Goal: Task Accomplishment & Management: Manage account settings

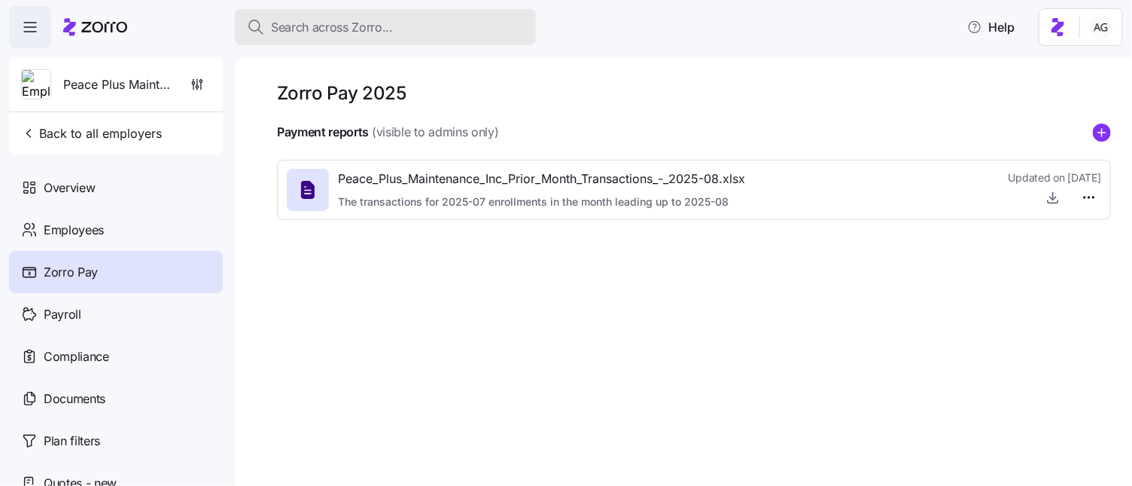
click at [417, 28] on div "Search across Zorro..." at bounding box center [385, 27] width 277 height 19
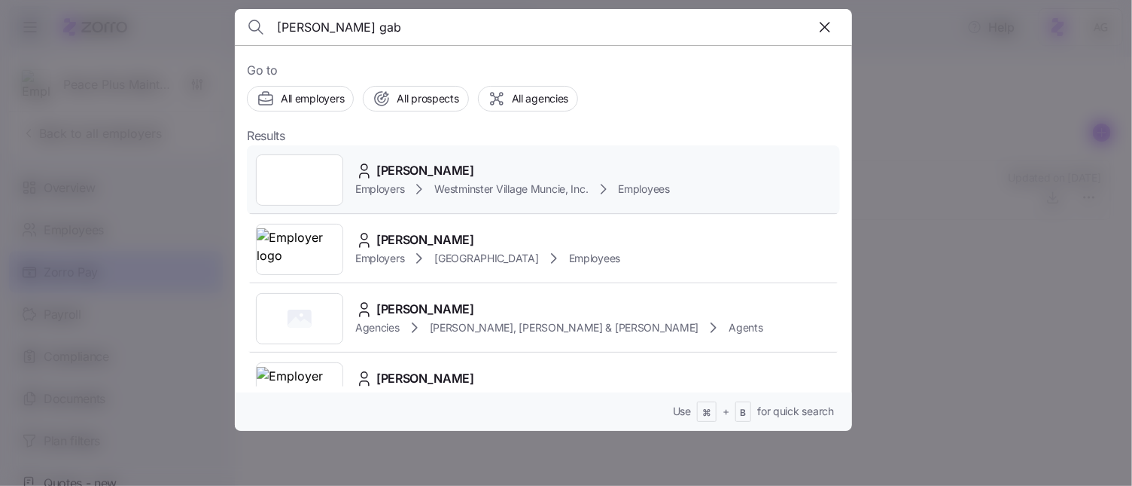
type input "lisa gab"
click at [465, 188] on span "Westminster Village Muncie, Inc." at bounding box center [511, 188] width 154 height 15
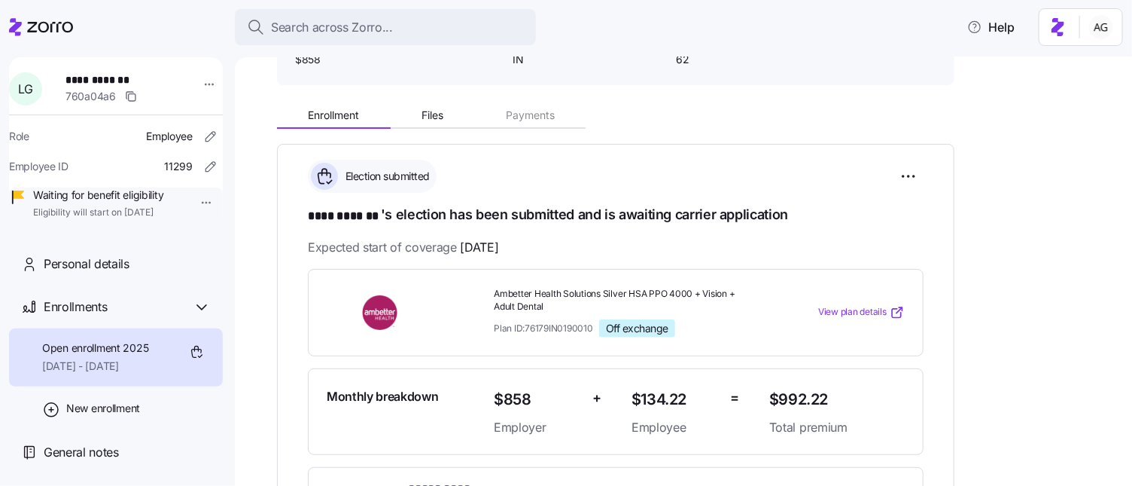
scroll to position [126, 0]
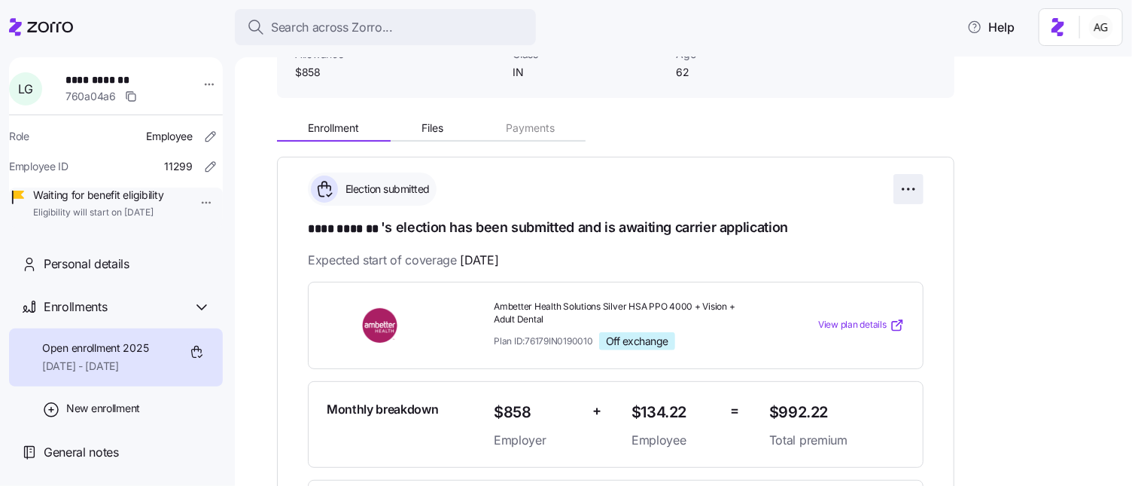
click at [920, 181] on html "**********" at bounding box center [566, 238] width 1132 height 477
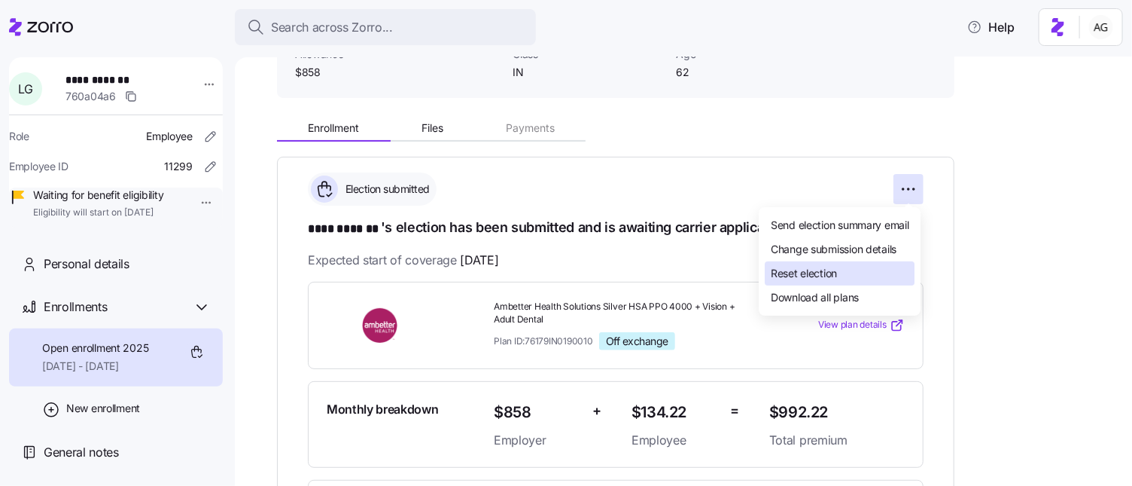
click at [849, 273] on div "Reset election" at bounding box center [840, 273] width 150 height 24
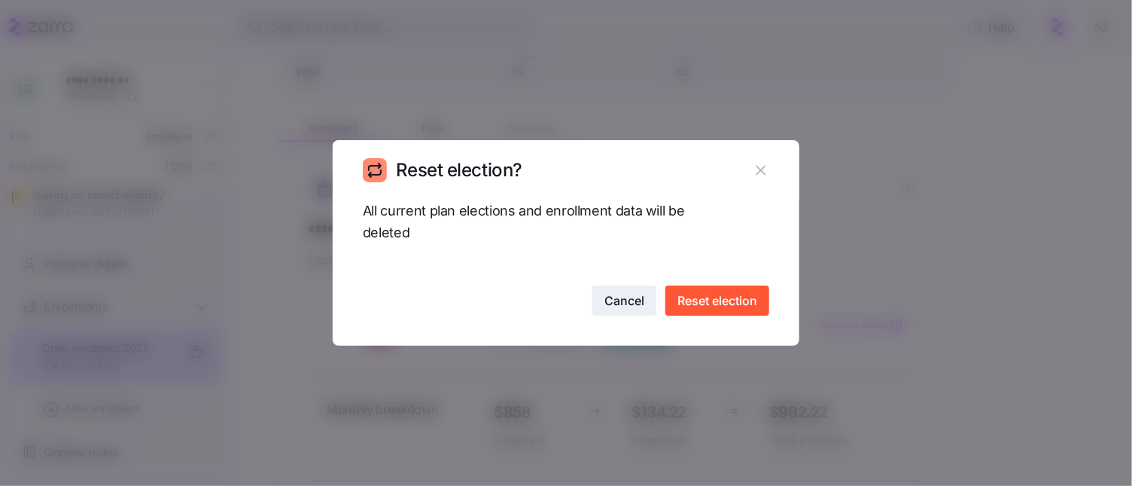
click at [631, 294] on span "Cancel" at bounding box center [625, 300] width 40 height 18
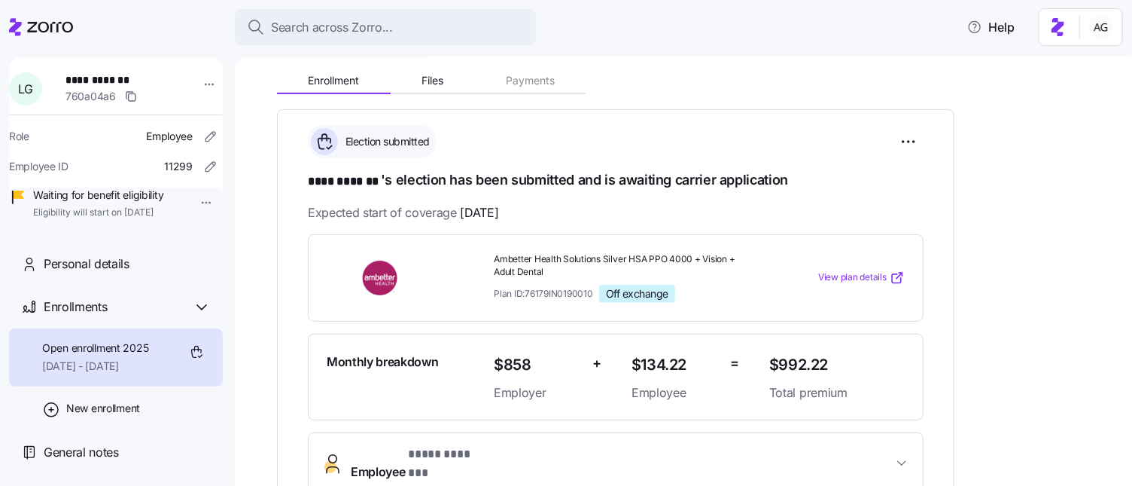
scroll to position [172, 0]
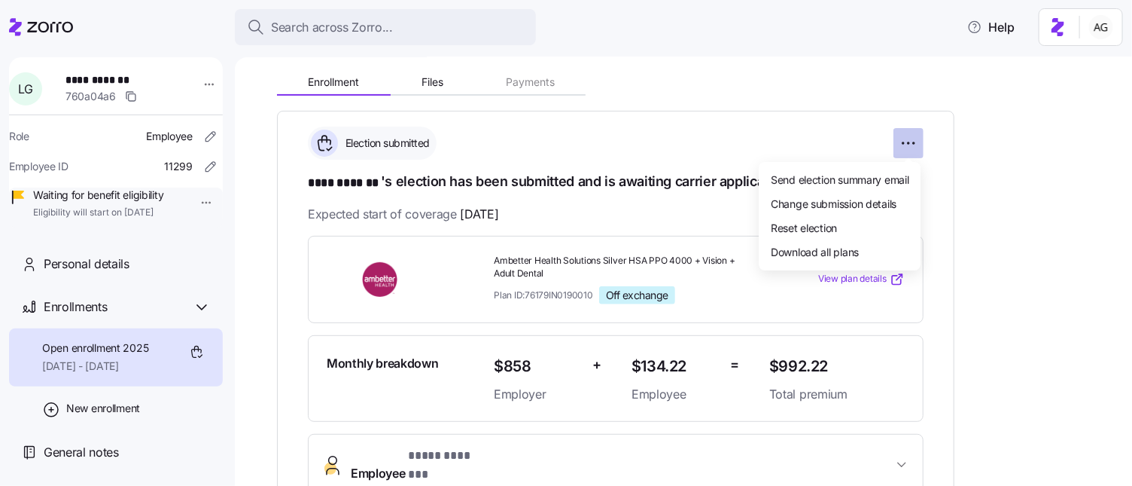
click at [910, 144] on html "**********" at bounding box center [566, 238] width 1132 height 477
click at [852, 223] on div "Reset election" at bounding box center [840, 228] width 150 height 24
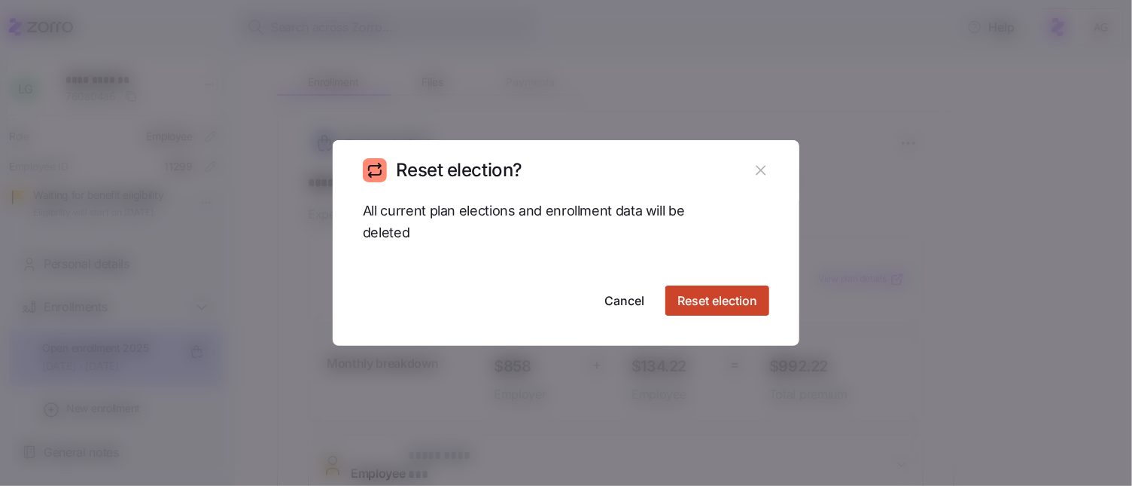
click at [690, 309] on span "Reset election" at bounding box center [718, 300] width 80 height 18
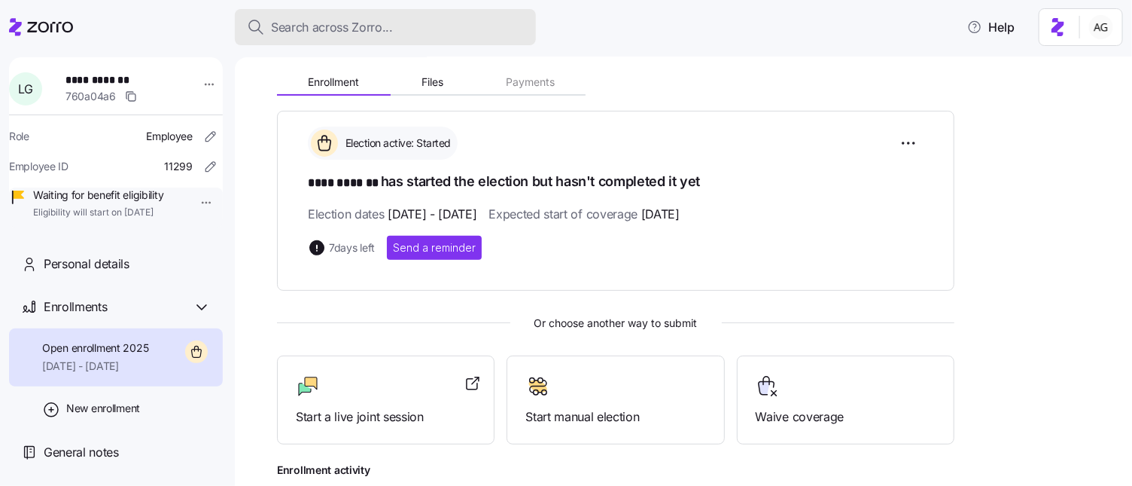
click at [405, 23] on div "Search across Zorro..." at bounding box center [385, 27] width 277 height 19
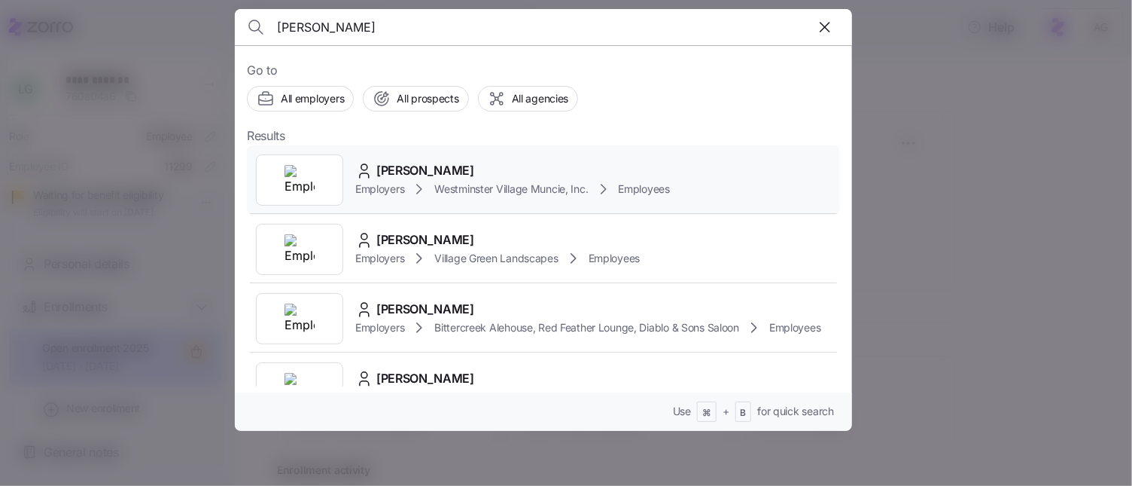
type input "[PERSON_NAME]"
click at [389, 166] on span "[PERSON_NAME]" at bounding box center [425, 170] width 98 height 19
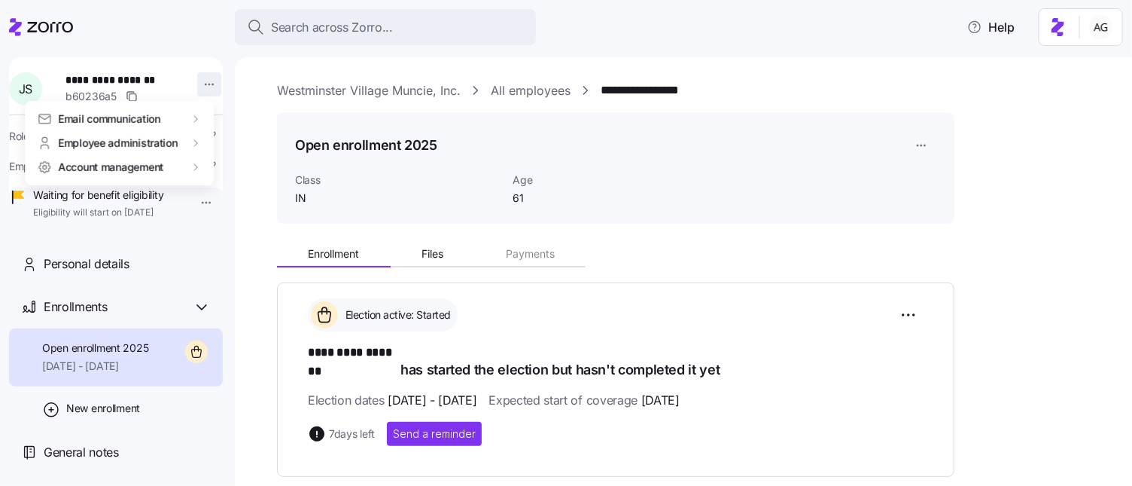
click at [198, 84] on html "**********" at bounding box center [566, 238] width 1132 height 477
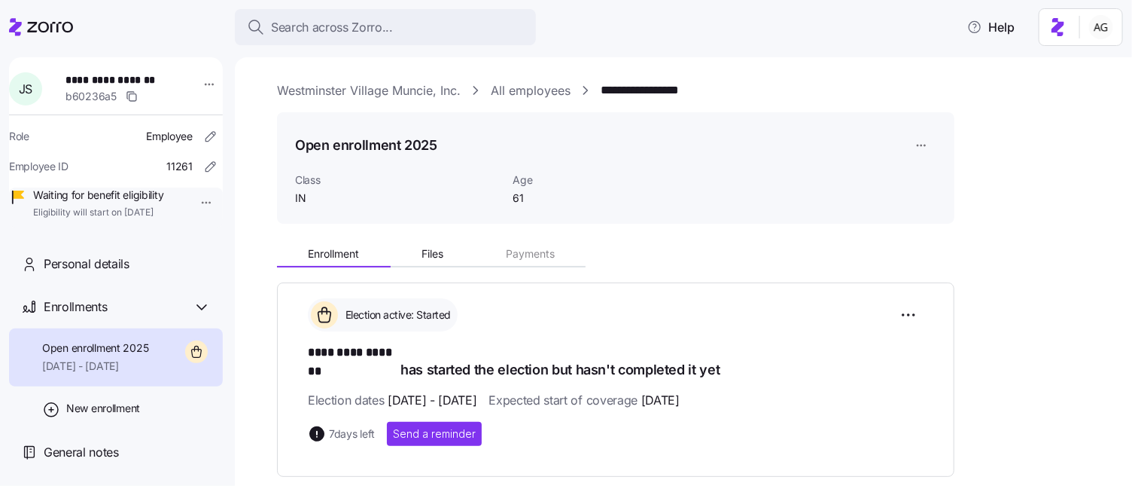
click at [337, 82] on html "**********" at bounding box center [566, 238] width 1132 height 477
click at [359, 91] on link "Westminster Village Muncie, Inc." at bounding box center [369, 90] width 184 height 19
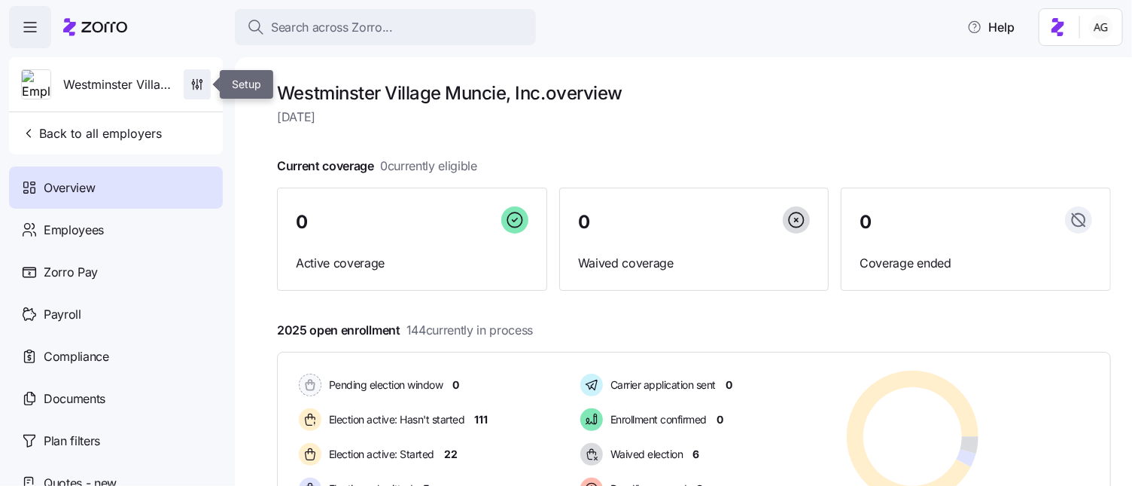
click at [194, 77] on span "button" at bounding box center [197, 84] width 26 height 29
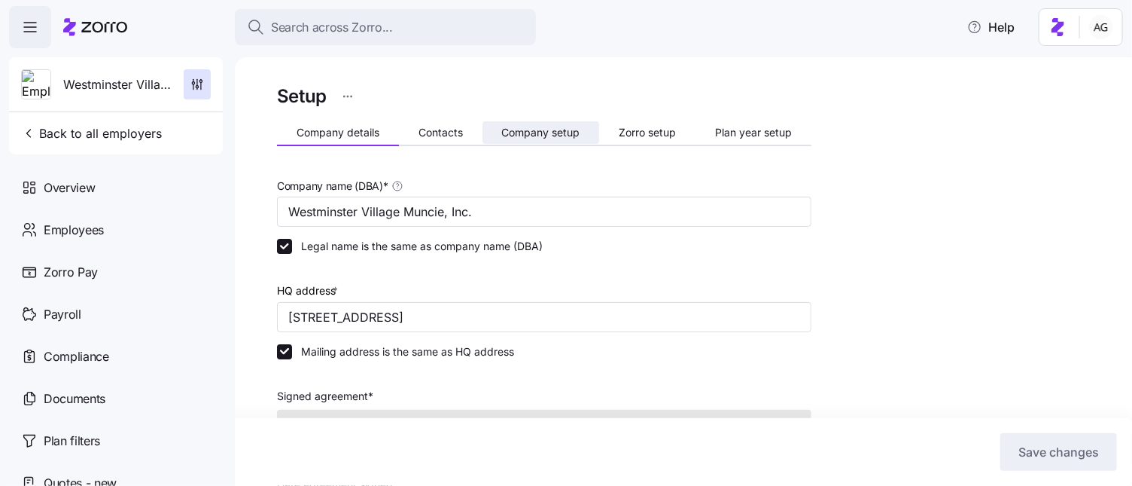
click at [529, 142] on button "Company setup" at bounding box center [541, 132] width 117 height 23
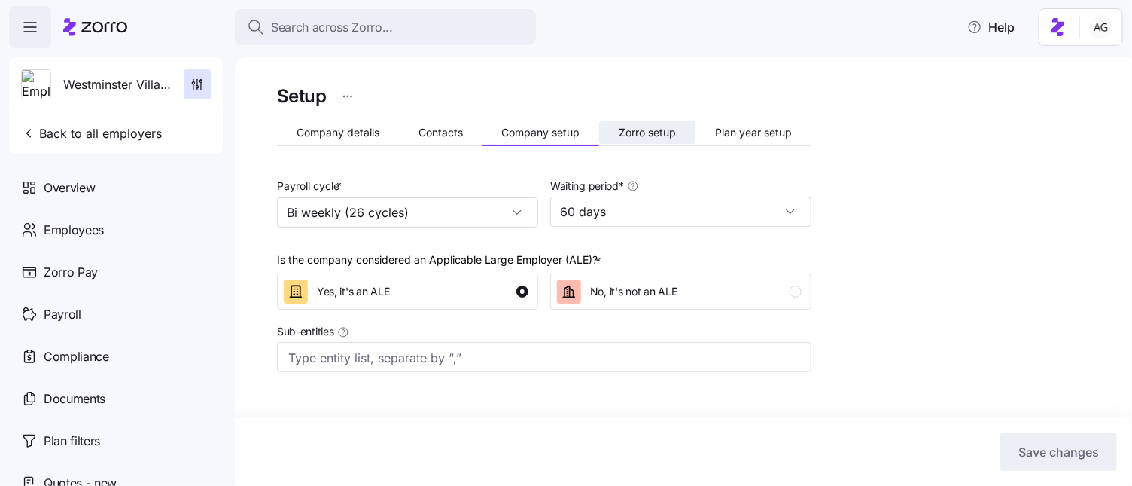
click at [657, 133] on span "Zorro setup" at bounding box center [647, 132] width 57 height 11
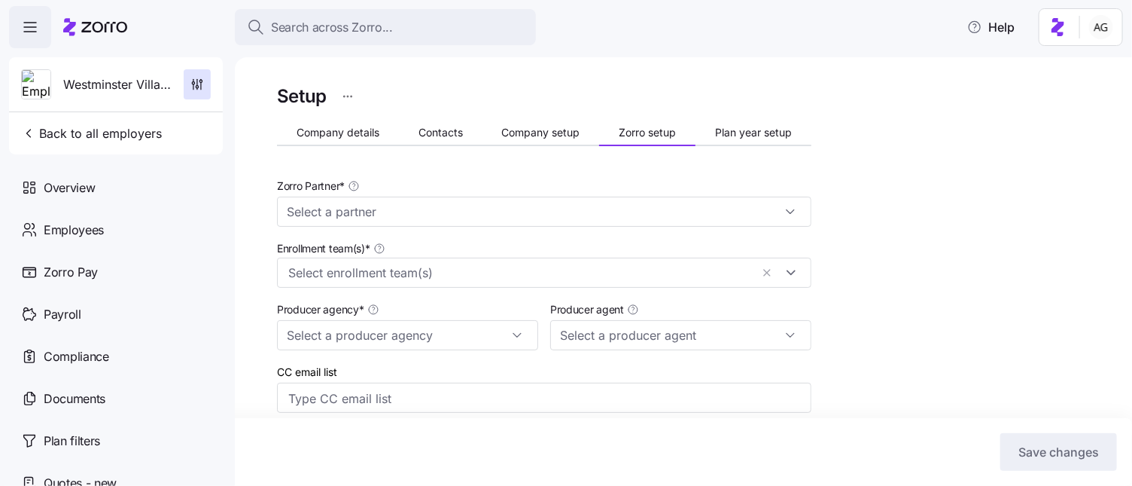
type input "[PERSON_NAME] ([PERSON_NAME][EMAIL_ADDRESS][DOMAIN_NAME])"
type input "Zorro"
type input "Employee Benefits Solutions, Inc."
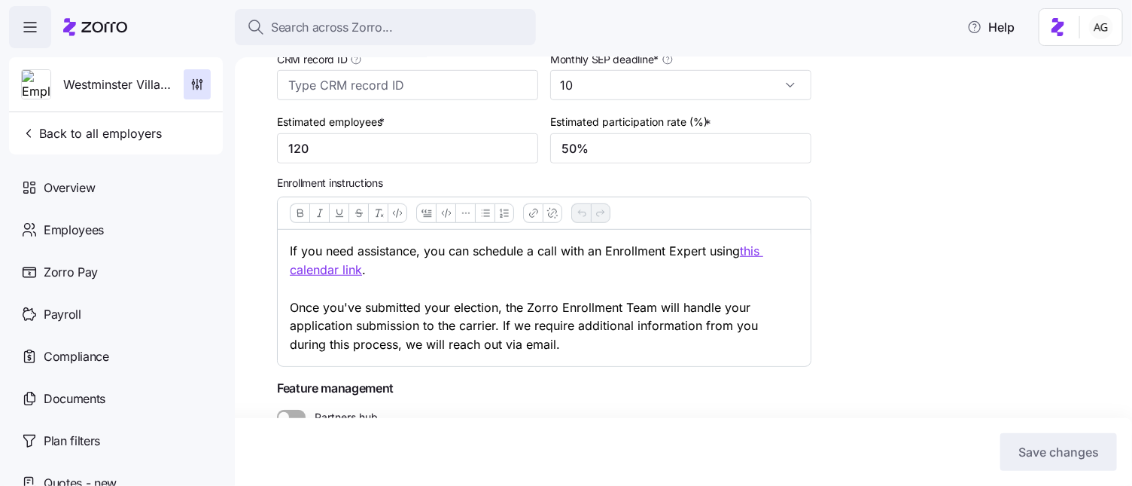
scroll to position [450, 0]
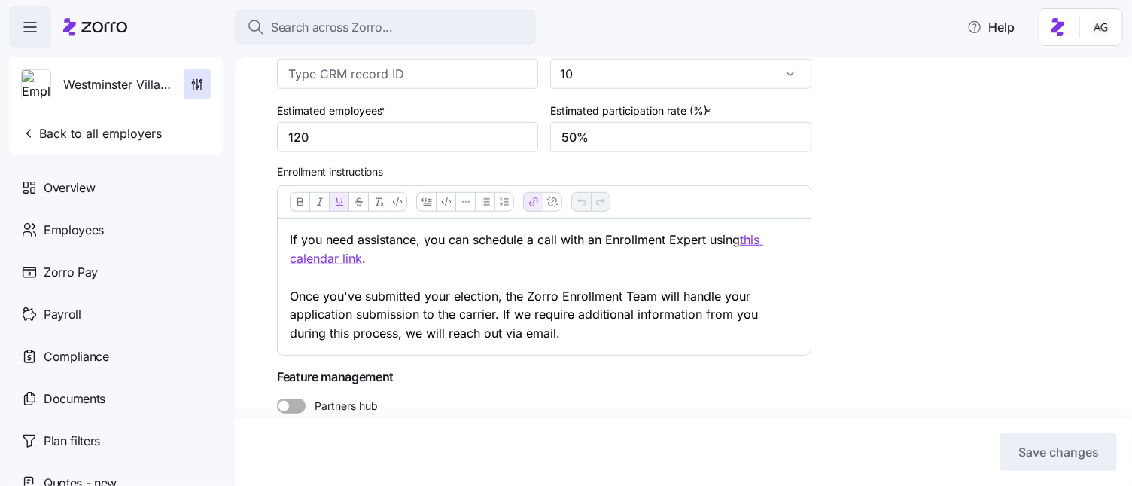
click at [752, 238] on u "this calendar link" at bounding box center [527, 249] width 474 height 34
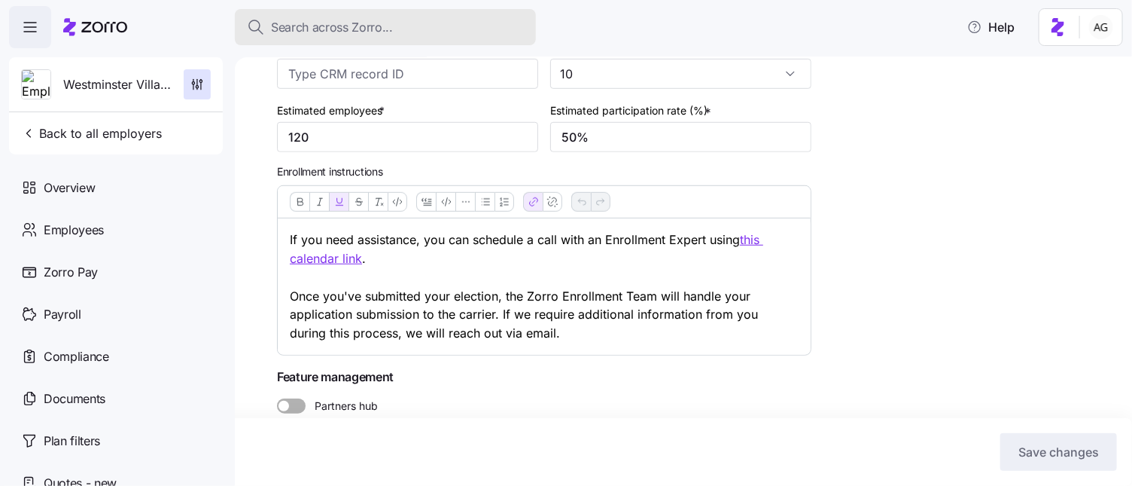
click at [396, 20] on div "Search across Zorro..." at bounding box center [385, 27] width 277 height 19
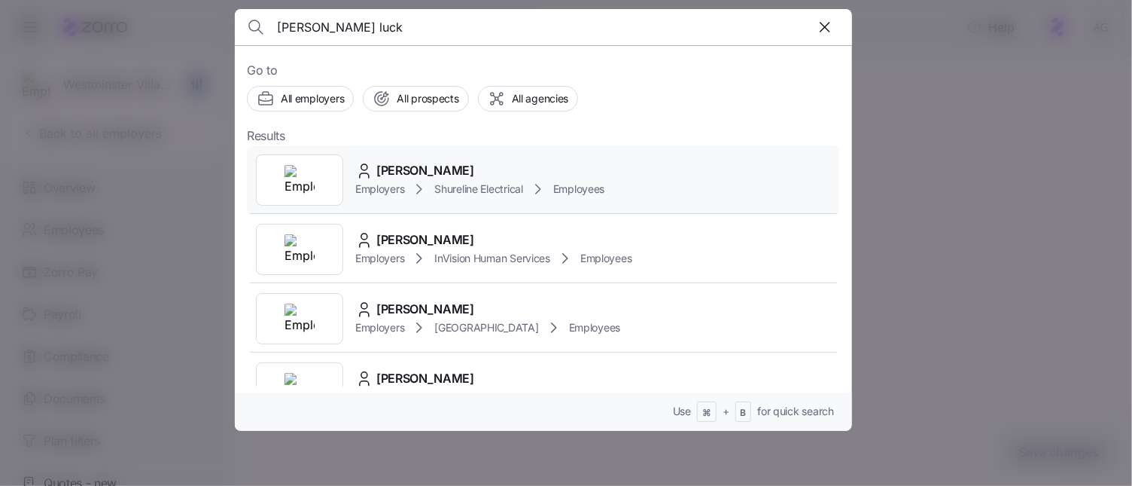
type input "[PERSON_NAME] luck"
click at [395, 163] on span "[PERSON_NAME]" at bounding box center [425, 170] width 98 height 19
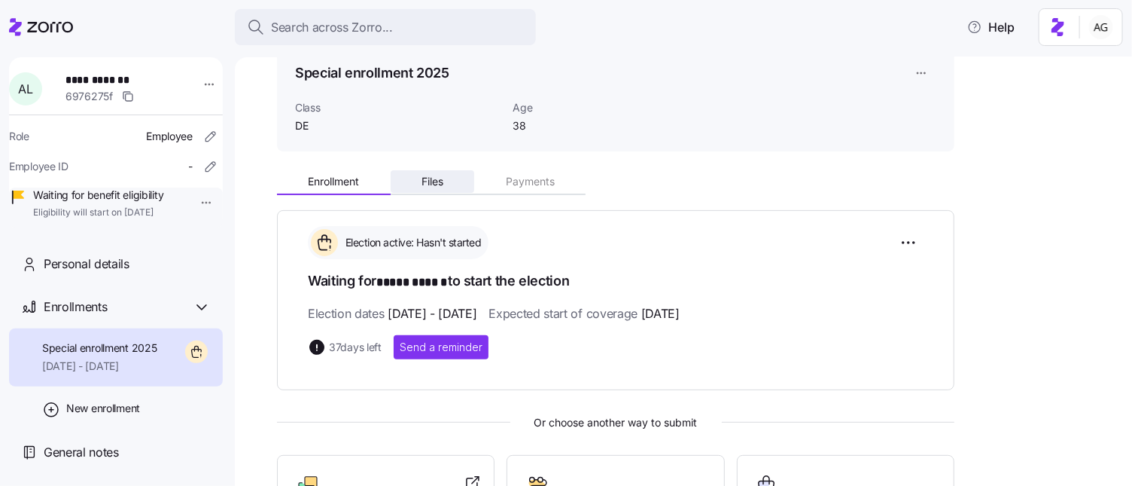
scroll to position [65, 0]
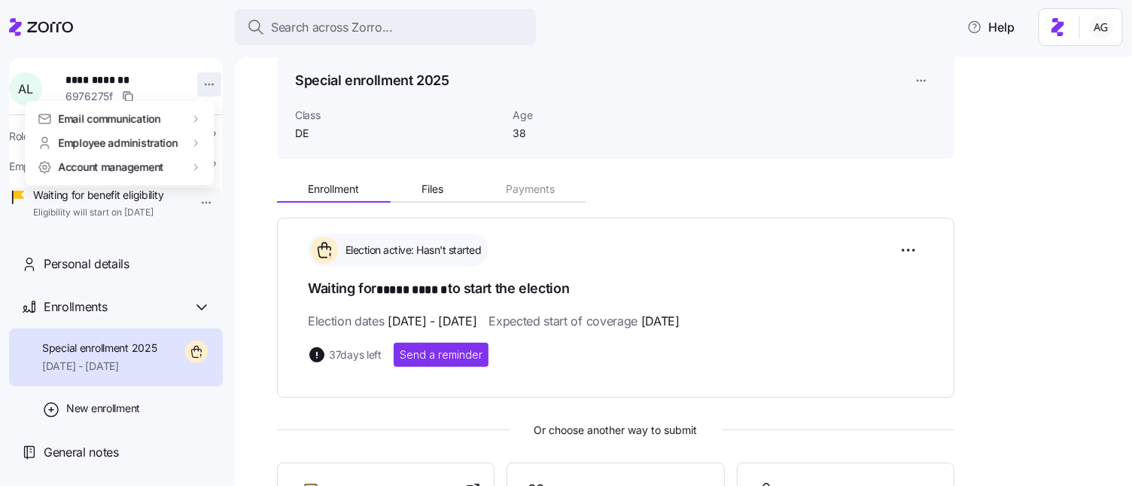
click at [207, 87] on html "**********" at bounding box center [566, 238] width 1132 height 477
click at [245, 117] on div "Account invitation" at bounding box center [264, 119] width 89 height 17
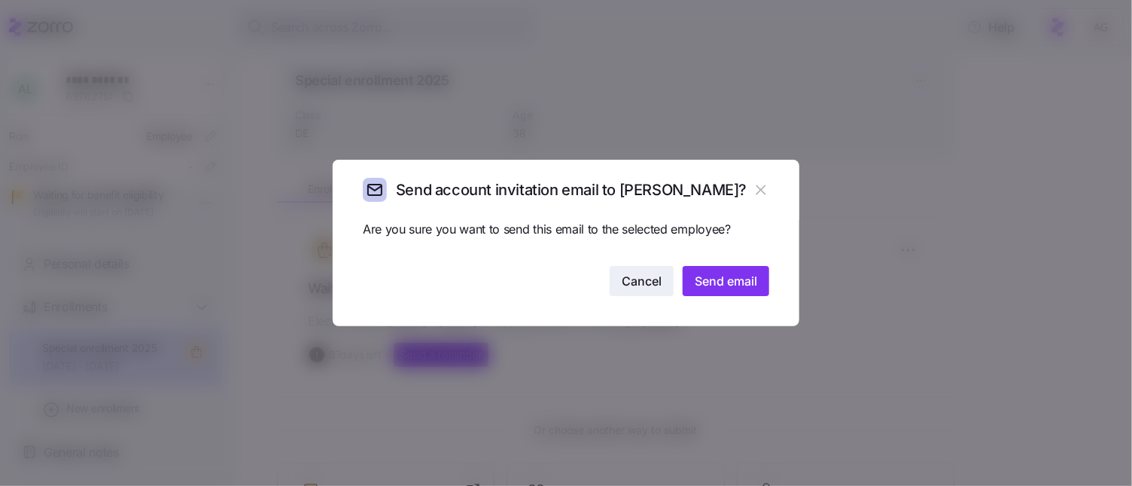
click at [636, 278] on span "Cancel" at bounding box center [642, 281] width 40 height 18
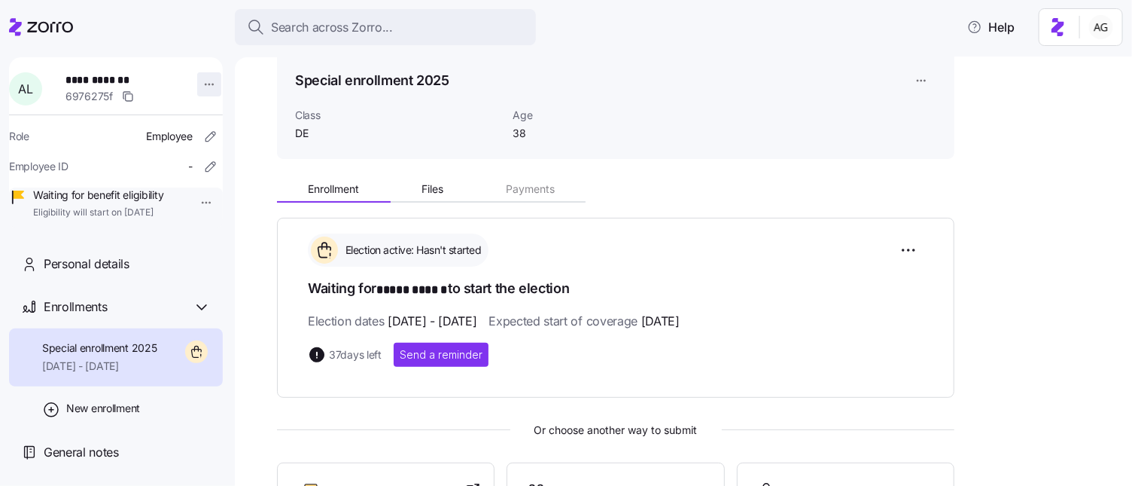
click at [203, 88] on html "**********" at bounding box center [566, 238] width 1132 height 477
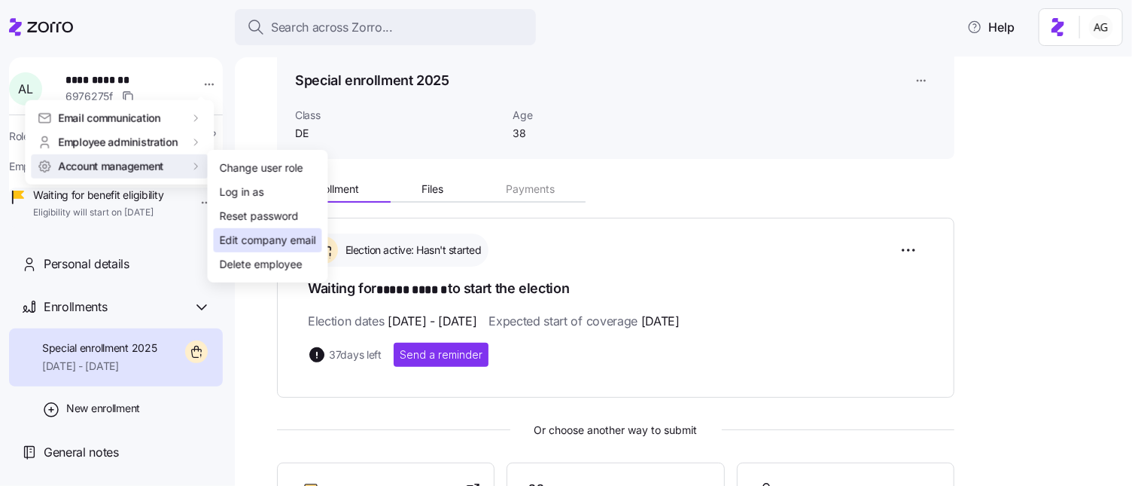
click at [227, 237] on div "Edit company email" at bounding box center [268, 240] width 96 height 17
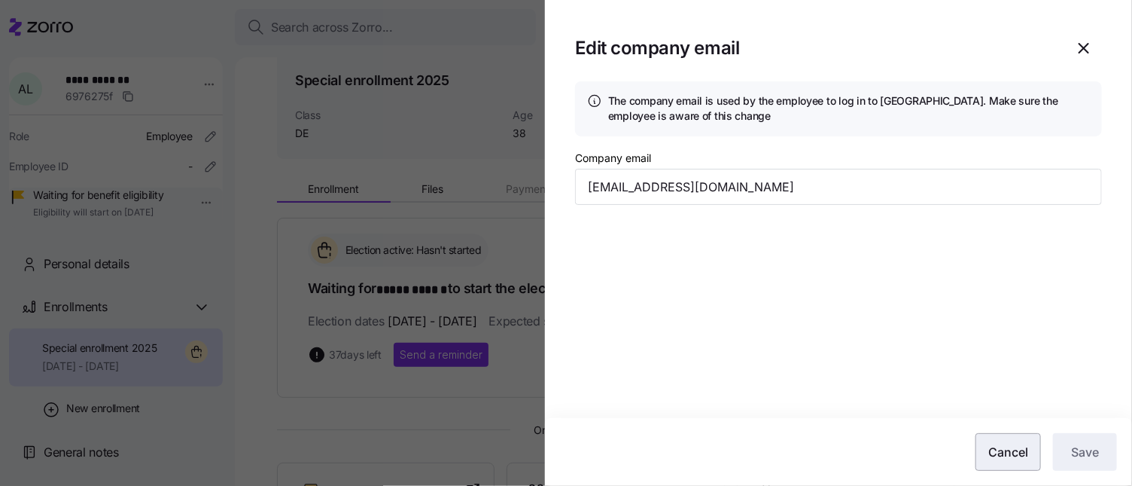
click at [1008, 450] on span "Cancel" at bounding box center [1009, 452] width 40 height 18
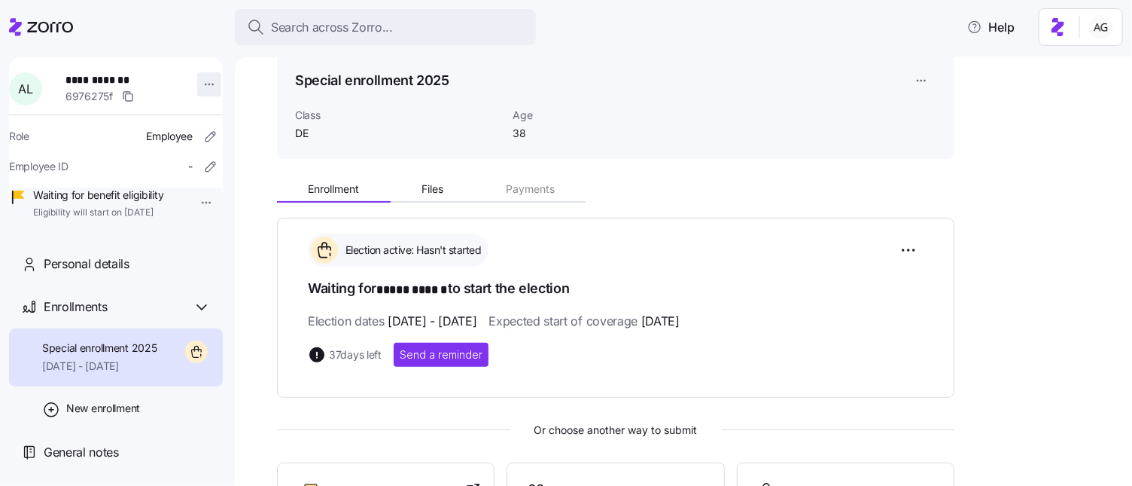
click at [202, 76] on html "**********" at bounding box center [566, 238] width 1132 height 477
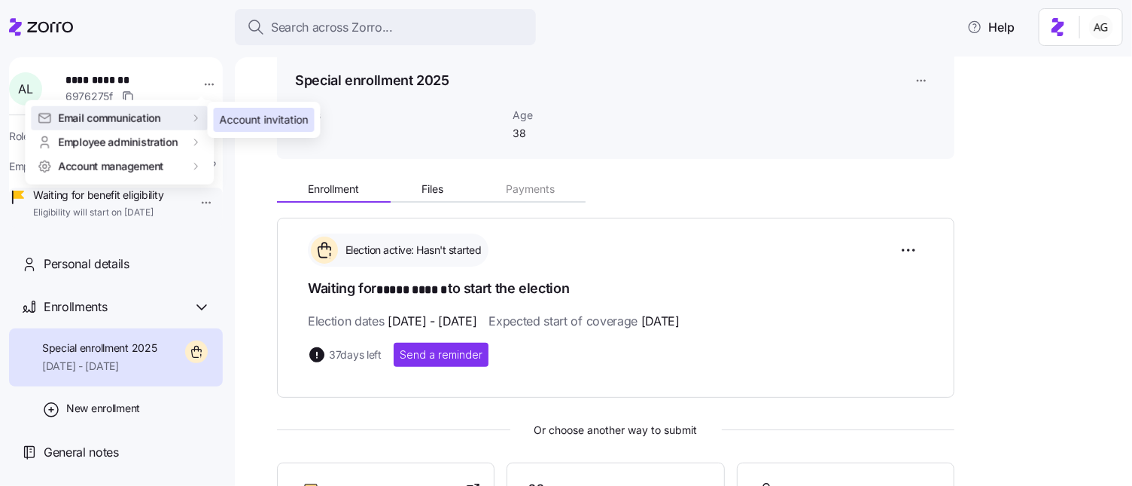
click at [236, 126] on div "Account invitation" at bounding box center [264, 119] width 89 height 17
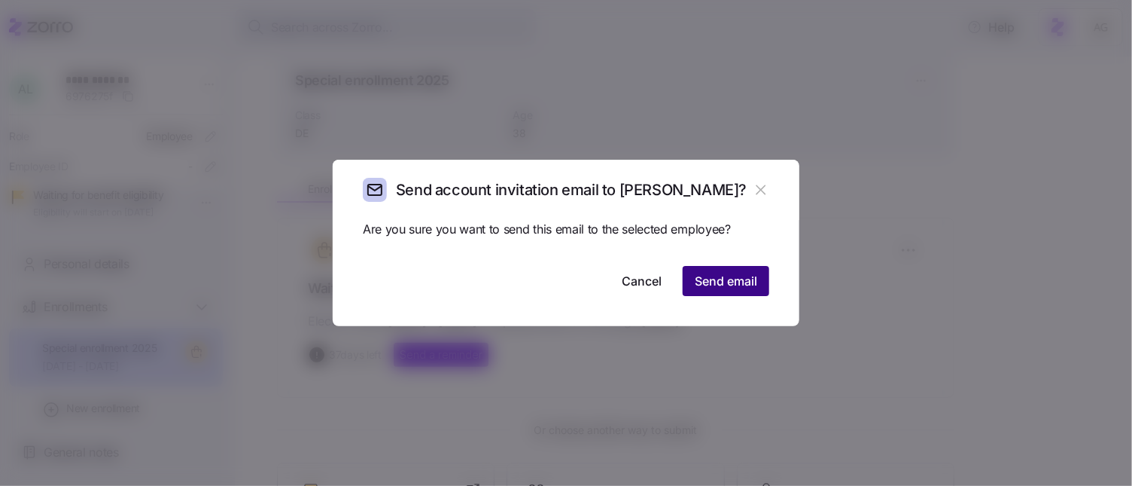
click at [727, 289] on span "Send email" at bounding box center [726, 281] width 62 height 18
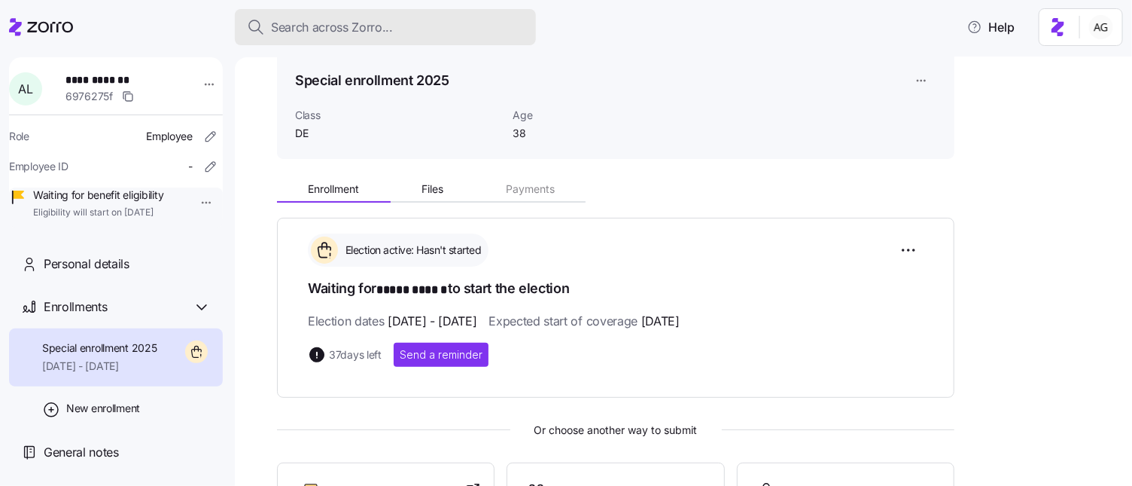
click at [347, 33] on span "Search across Zorro..." at bounding box center [332, 27] width 122 height 19
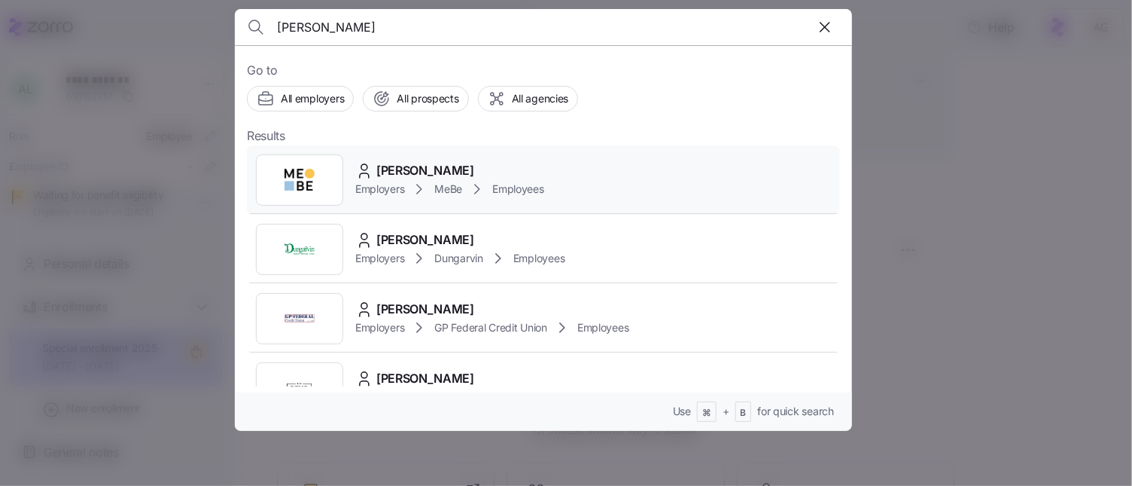
type input "[PERSON_NAME]"
click at [367, 162] on icon at bounding box center [364, 171] width 18 height 18
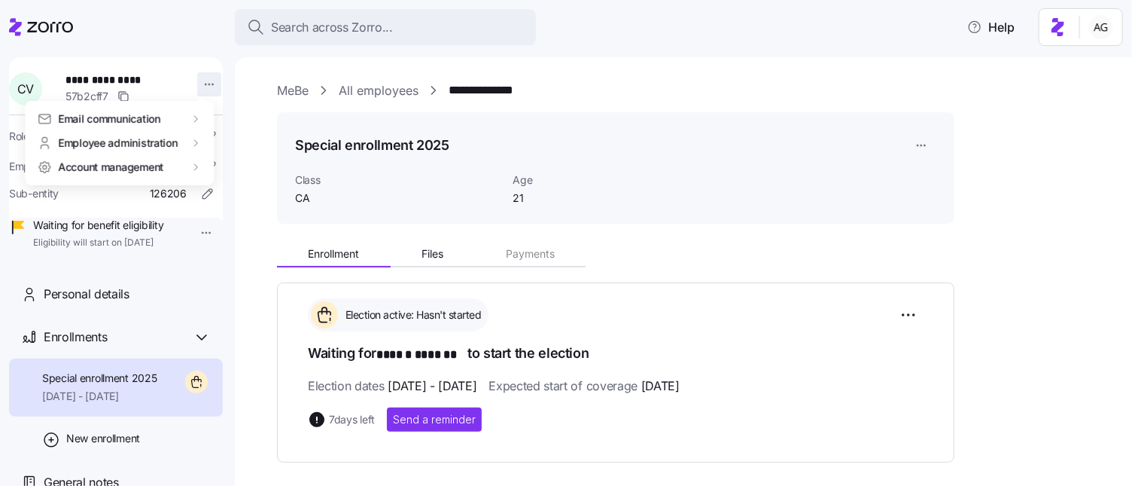
click at [203, 87] on html "**********" at bounding box center [566, 238] width 1132 height 477
click at [255, 120] on div "Account invitation" at bounding box center [264, 119] width 89 height 17
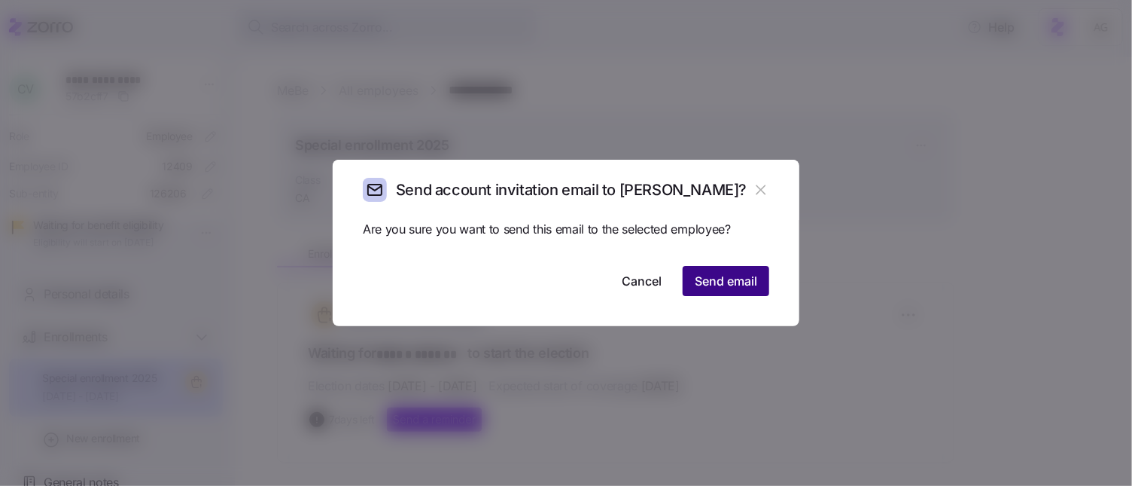
click at [717, 288] on span "Send email" at bounding box center [726, 281] width 62 height 18
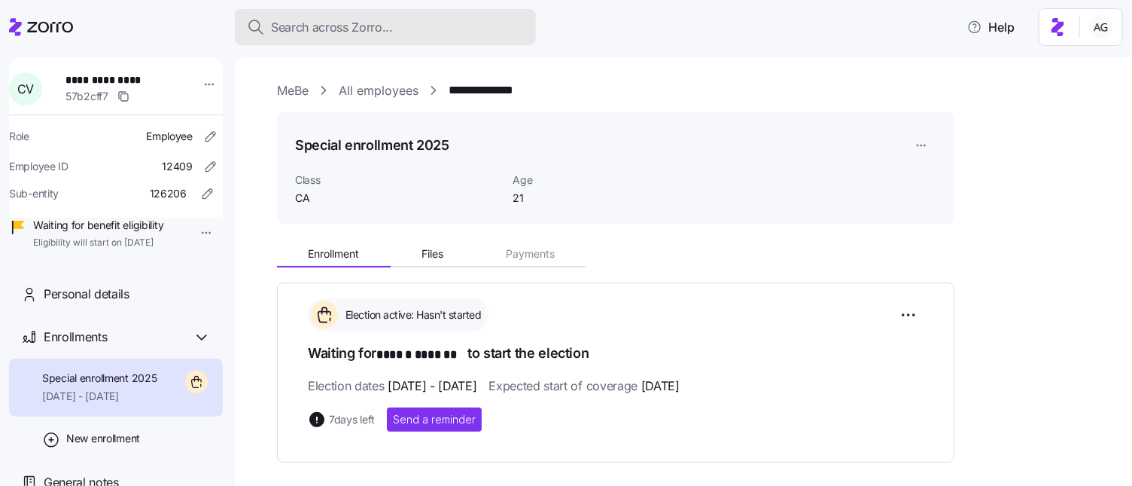
click at [401, 19] on div "Search across Zorro..." at bounding box center [385, 27] width 277 height 19
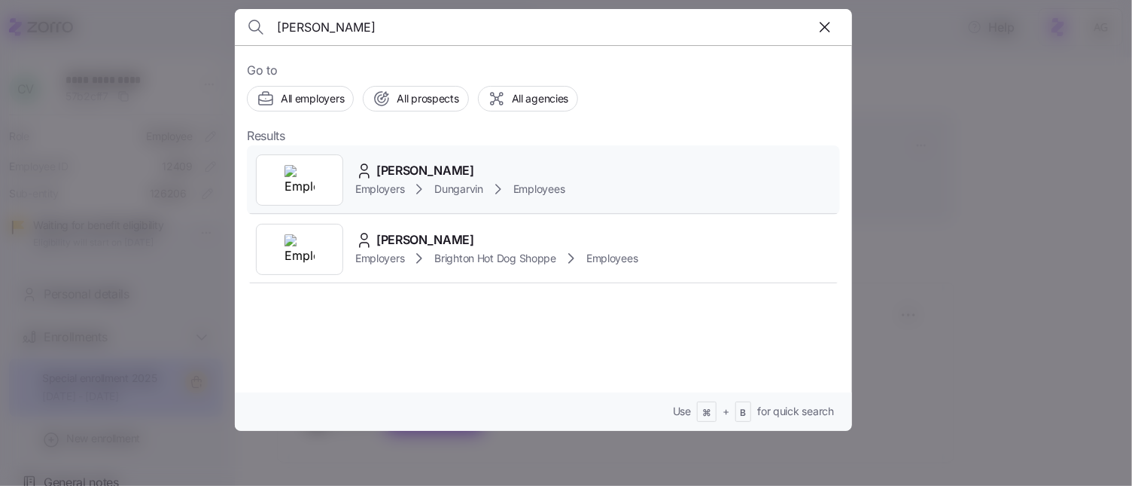
type input "[PERSON_NAME]"
click at [460, 157] on div "[PERSON_NAME] Employers Dungarvin Employees" at bounding box center [543, 179] width 593 height 69
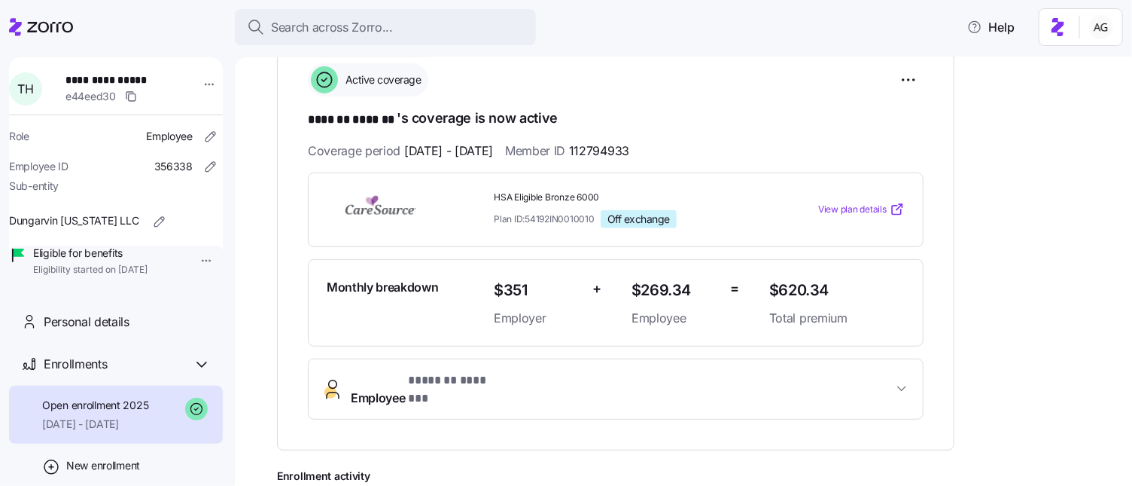
scroll to position [237, 0]
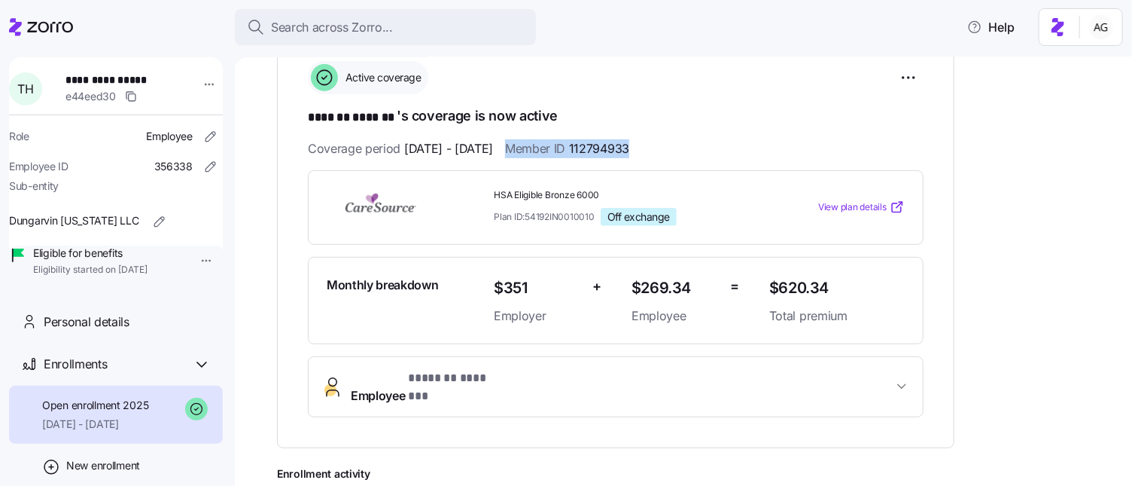
drag, startPoint x: 551, startPoint y: 144, endPoint x: 678, endPoint y: 138, distance: 127.4
click at [678, 139] on div "Coverage period [DATE] - [DATE] Member ID 112794933" at bounding box center [616, 148] width 616 height 19
copy span "Member ID 112794933"
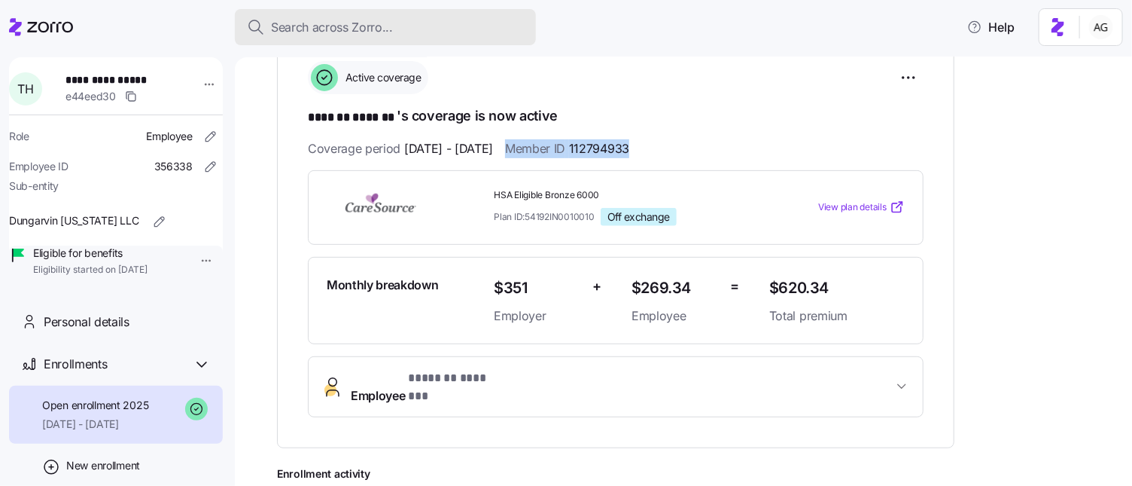
click at [370, 21] on span "Search across Zorro..." at bounding box center [332, 27] width 122 height 19
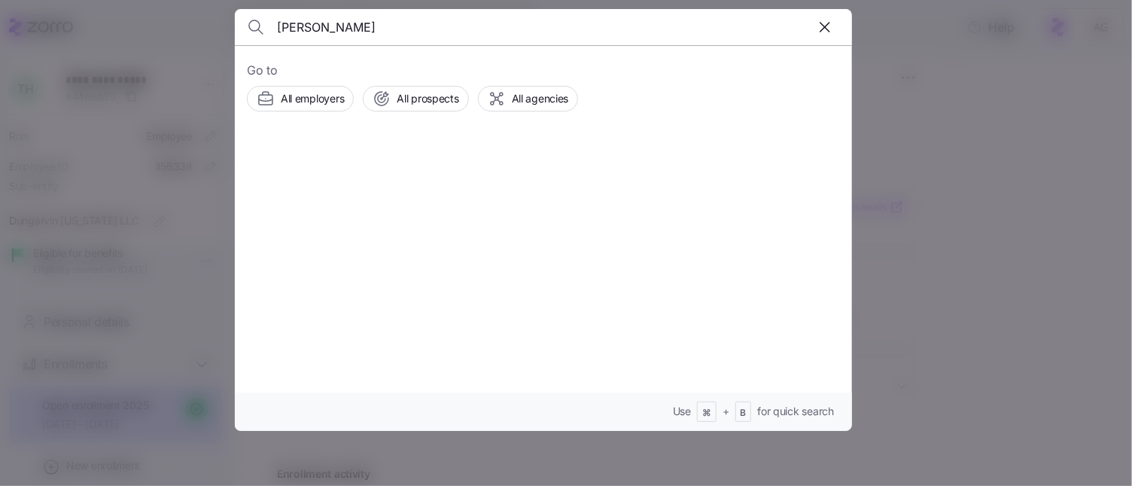
type input "[PERSON_NAME]"
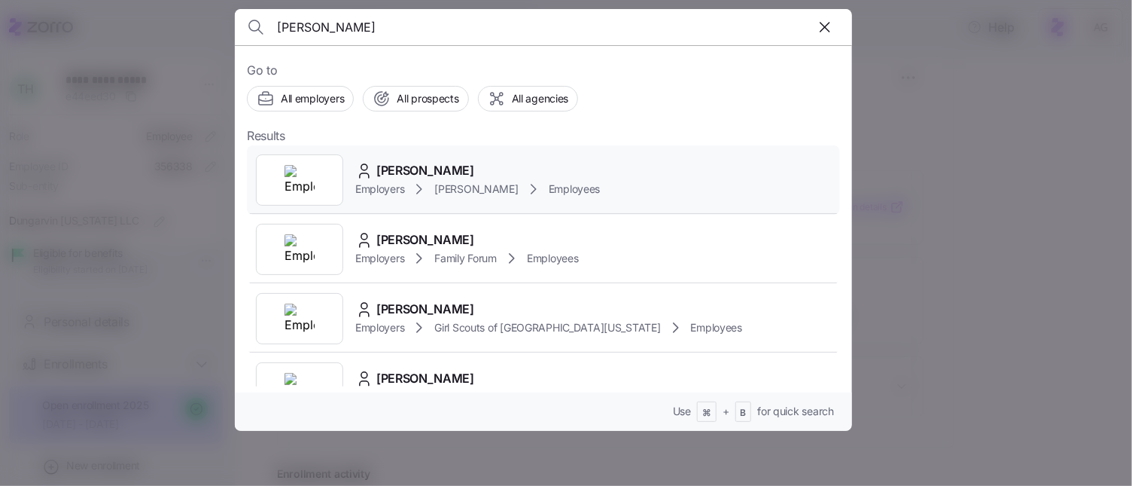
click at [315, 175] on div at bounding box center [299, 179] width 87 height 51
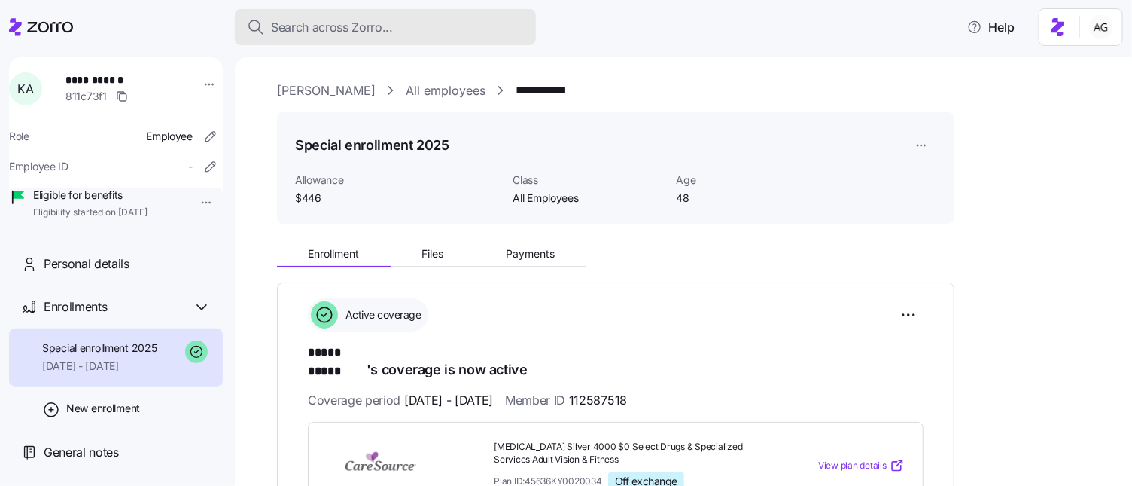
click at [489, 18] on div "Search across Zorro..." at bounding box center [385, 27] width 277 height 19
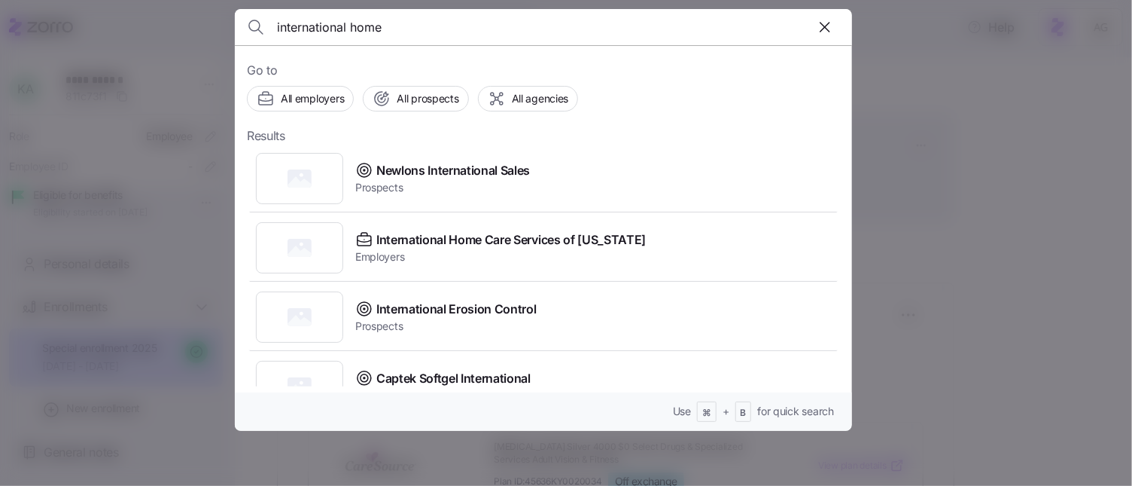
scroll to position [211, 0]
type input "international home"
click at [444, 248] on span "Employers" at bounding box center [500, 255] width 291 height 15
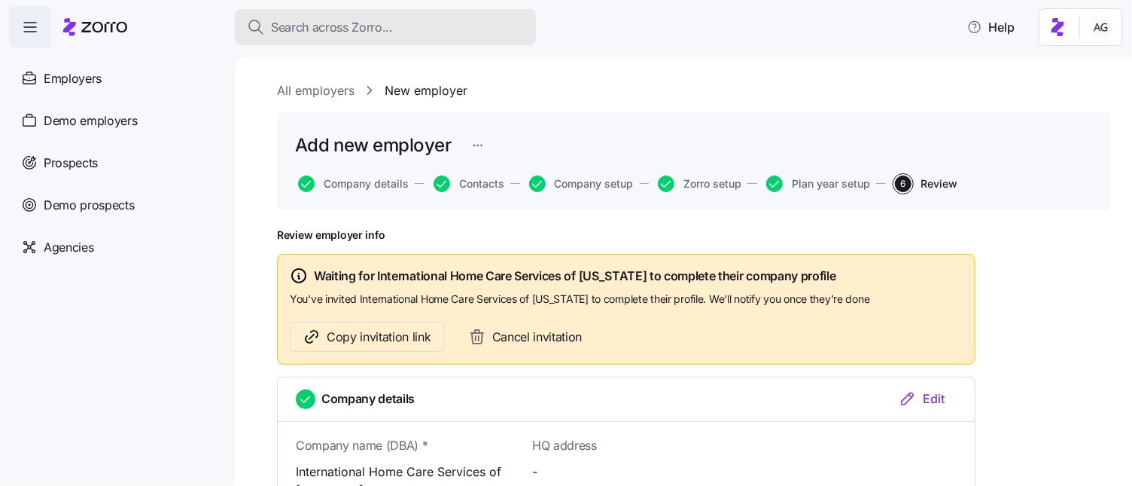
click at [458, 29] on div "Search across Zorro..." at bounding box center [385, 27] width 277 height 19
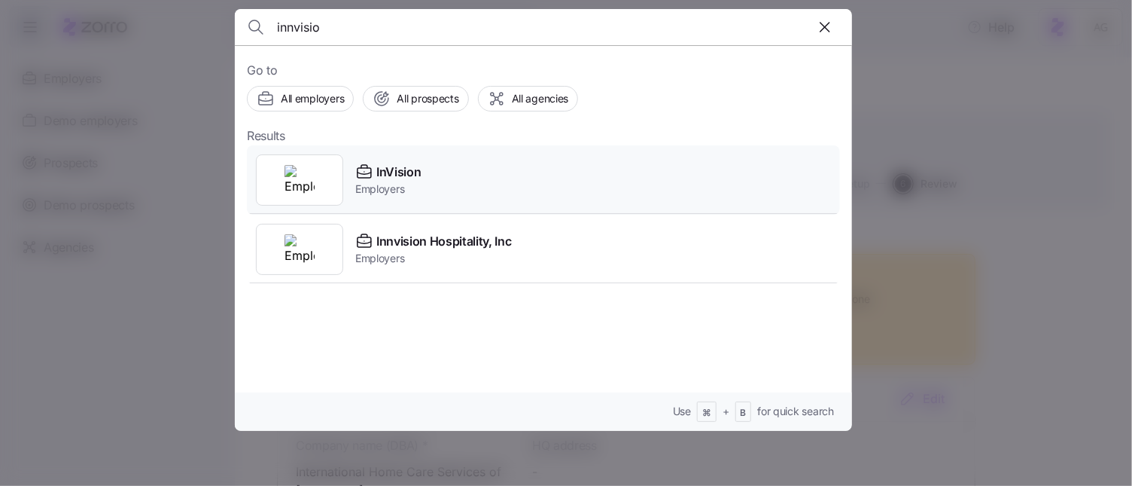
type input "innvisio"
click at [371, 167] on icon at bounding box center [364, 172] width 18 height 18
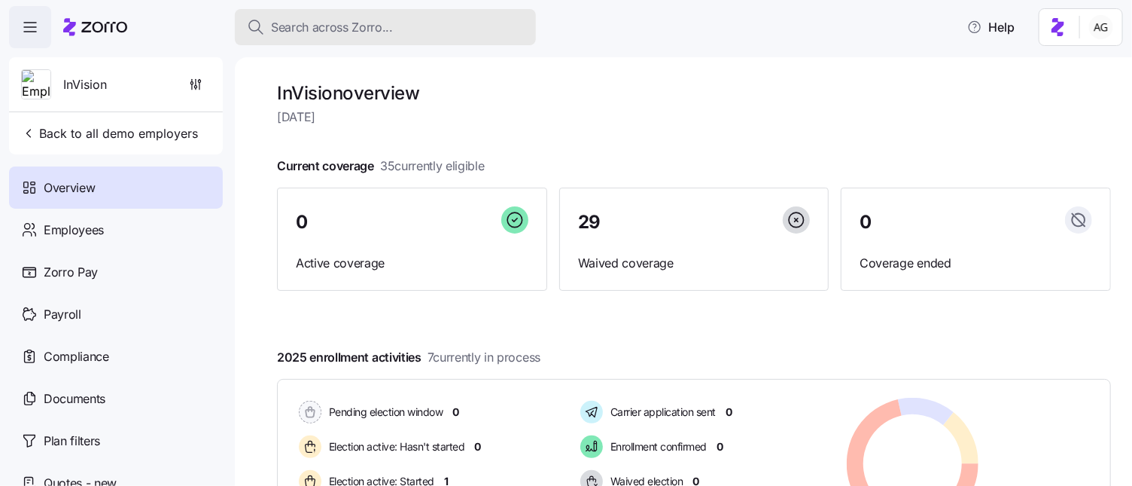
click at [361, 39] on button "Search across Zorro..." at bounding box center [385, 27] width 301 height 36
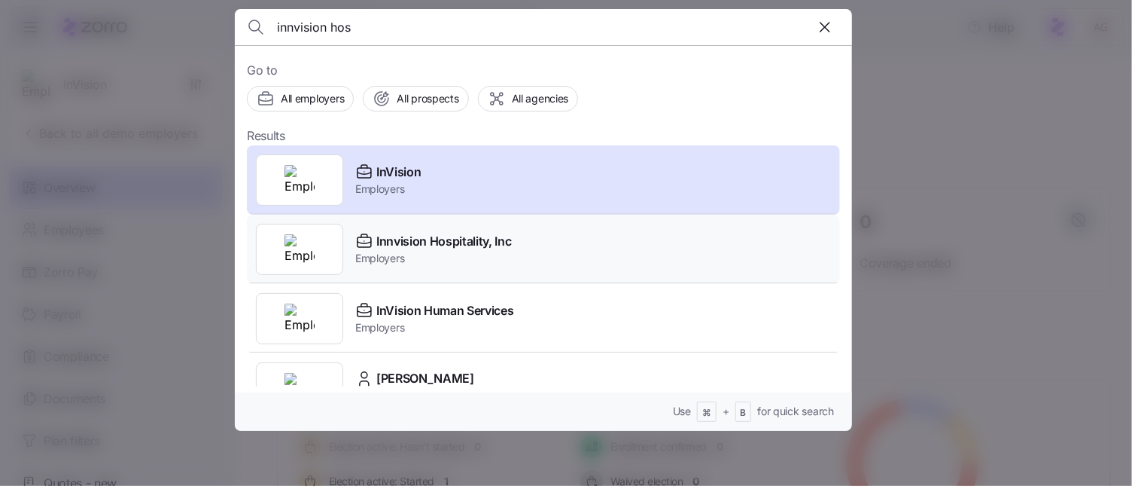
type input "innvision hos"
click at [404, 245] on span "Innvision Hospitality, Inc" at bounding box center [444, 241] width 136 height 19
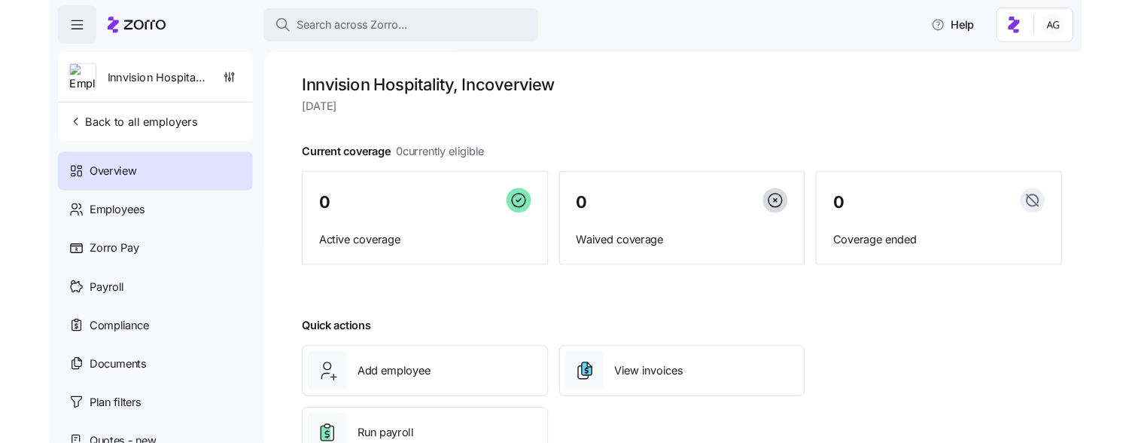
scroll to position [50, 0]
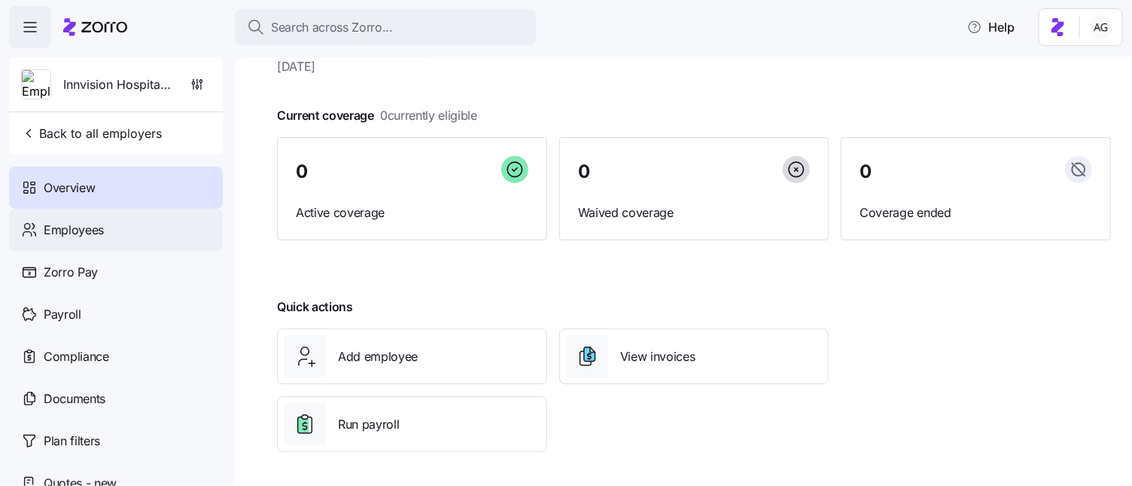
click at [129, 235] on div "Employees" at bounding box center [116, 230] width 214 height 42
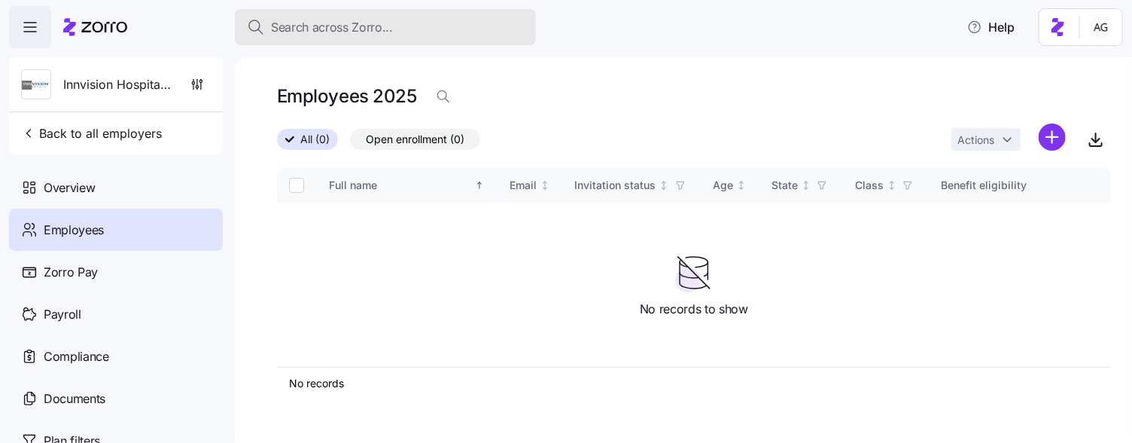
click at [406, 32] on div "Search across Zorro..." at bounding box center [385, 27] width 277 height 19
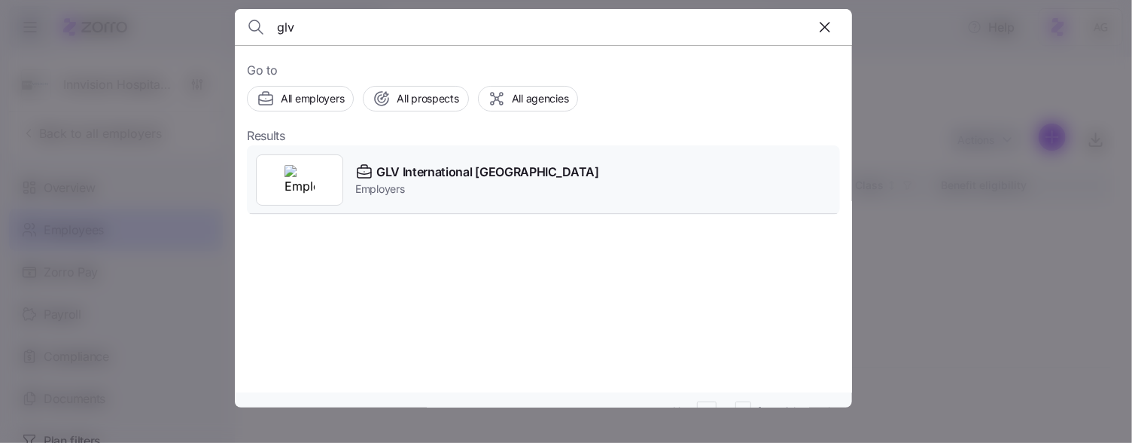
type input "glv"
click at [398, 177] on span "GLV International [GEOGRAPHIC_DATA]" at bounding box center [487, 172] width 223 height 19
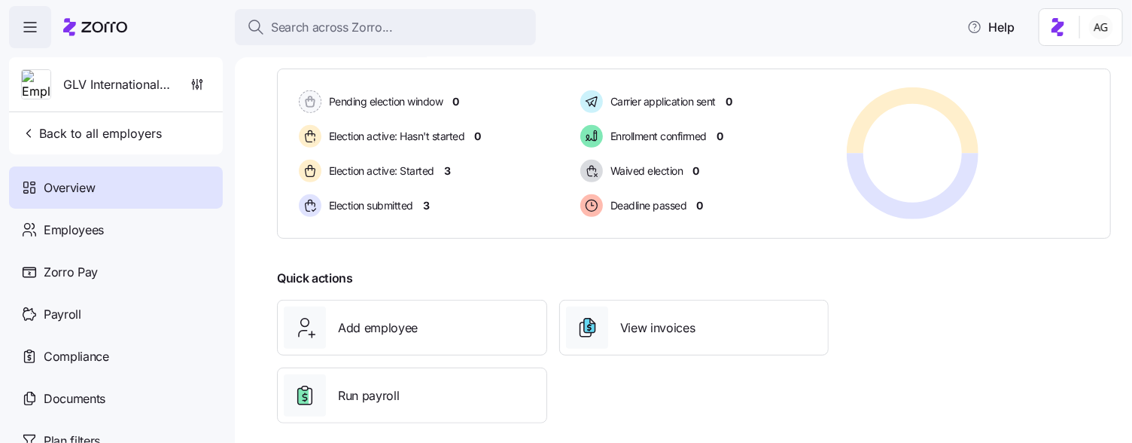
scroll to position [324, 0]
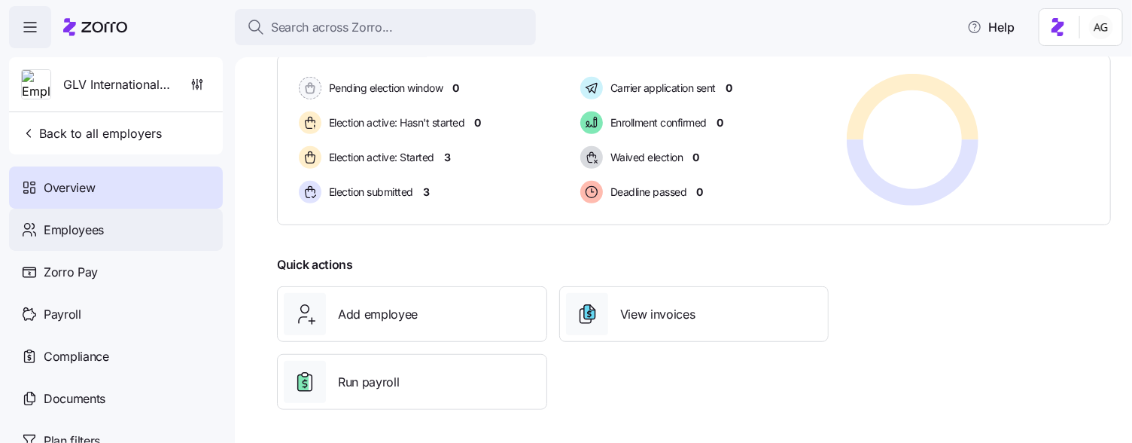
click at [100, 233] on span "Employees" at bounding box center [74, 230] width 60 height 19
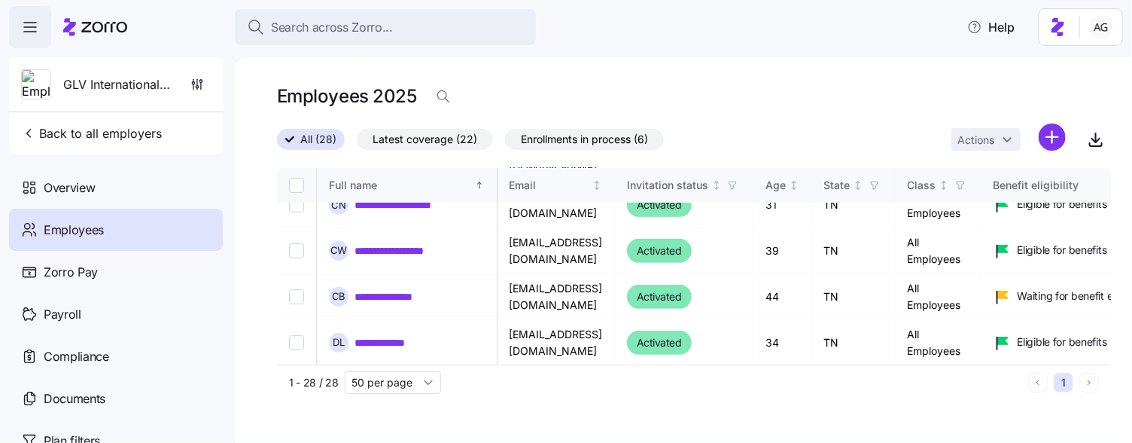
scroll to position [0, 1]
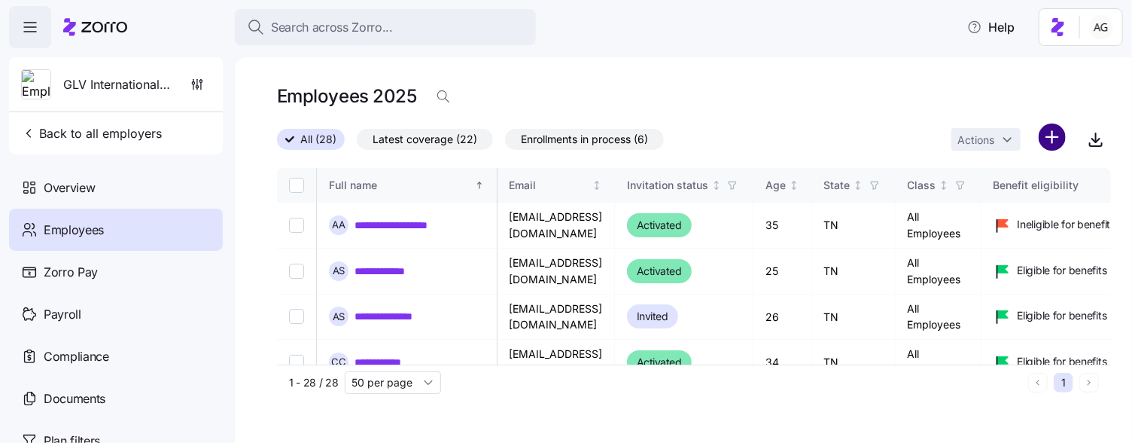
click at [1046, 139] on html "**********" at bounding box center [566, 217] width 1132 height 434
click at [998, 204] on span "Add a new employee" at bounding box center [1004, 201] width 101 height 15
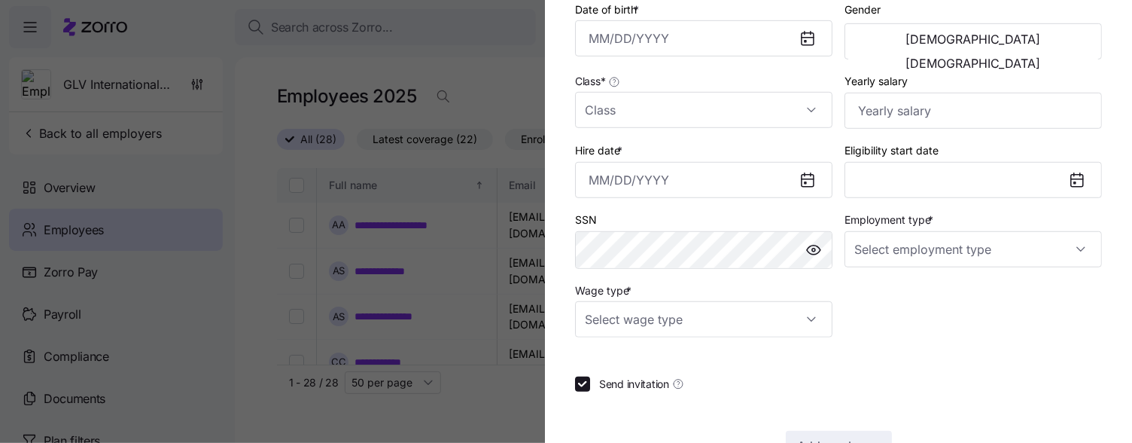
scroll to position [407, 0]
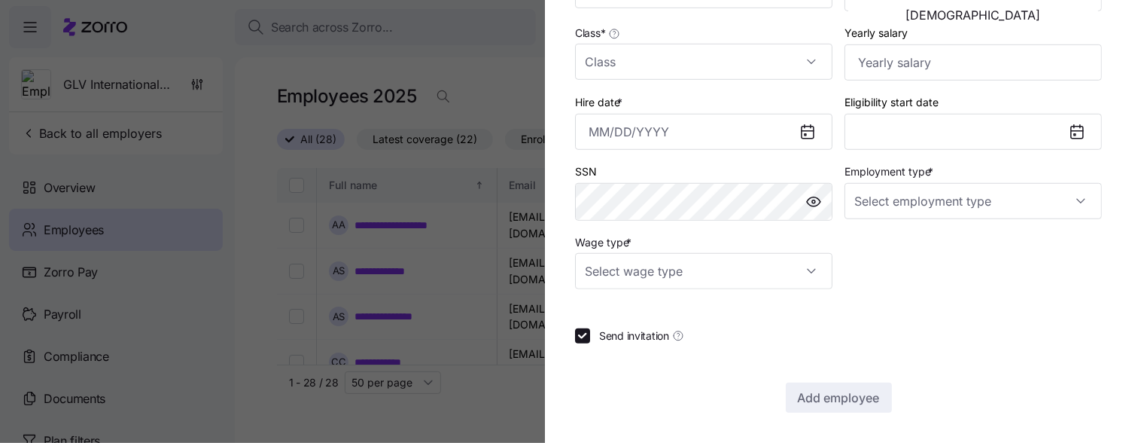
click at [477, 79] on div at bounding box center [566, 221] width 1132 height 443
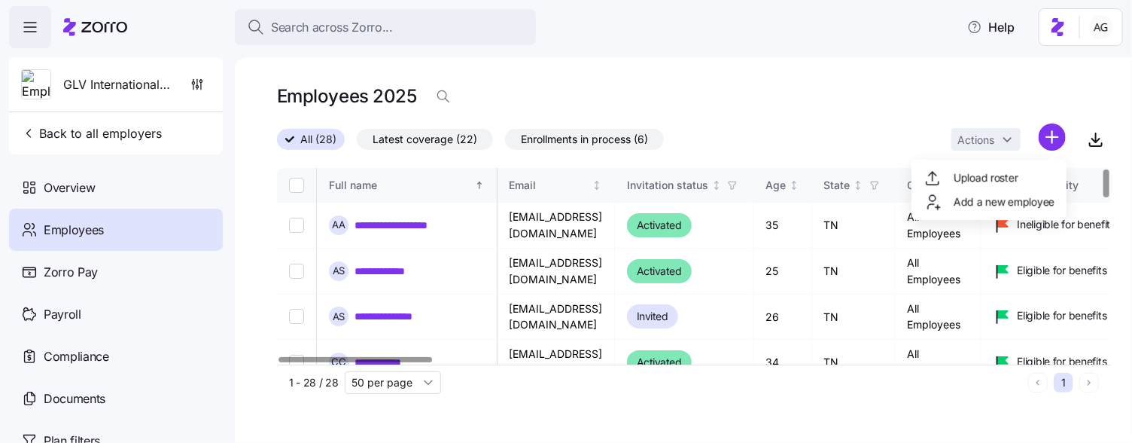
click at [1052, 142] on html "**********" at bounding box center [566, 217] width 1132 height 434
click at [1050, 73] on html "**********" at bounding box center [566, 217] width 1132 height 434
click at [297, 220] on input "Select record 1" at bounding box center [296, 225] width 15 height 15
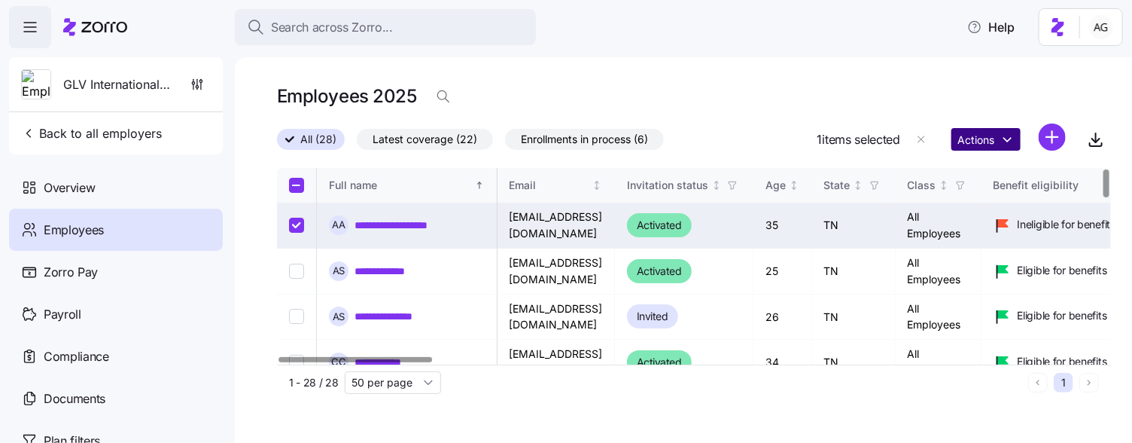
click at [982, 142] on html "**********" at bounding box center [566, 217] width 1132 height 434
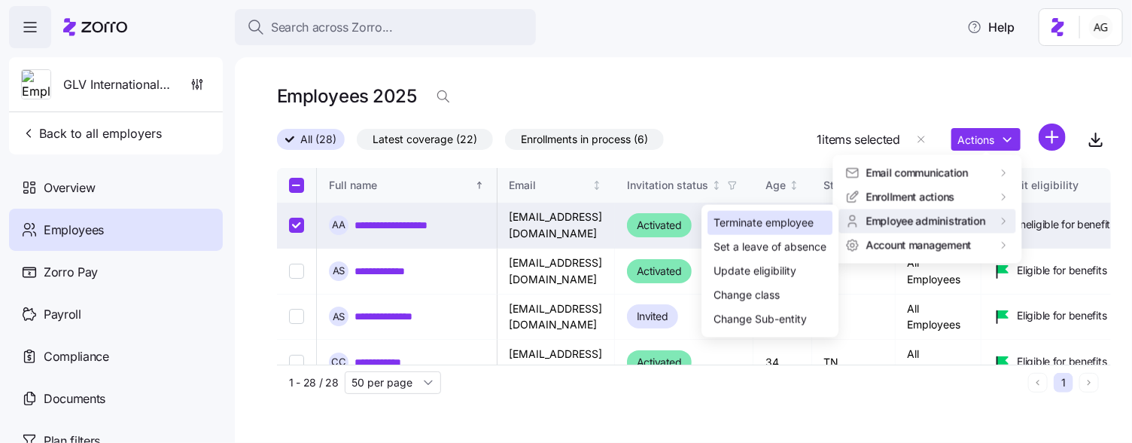
click at [814, 223] on div "Terminate employee" at bounding box center [764, 223] width 100 height 17
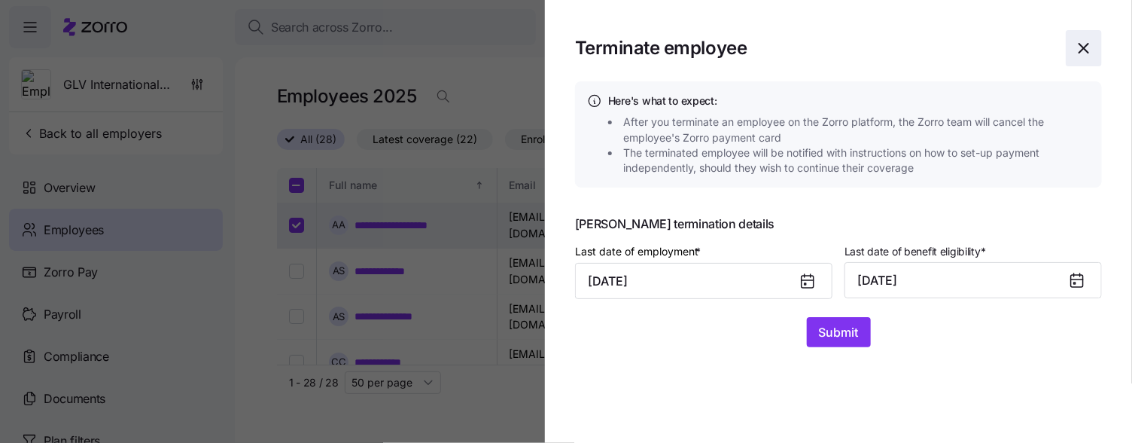
click at [1085, 47] on icon "button" at bounding box center [1084, 48] width 9 height 9
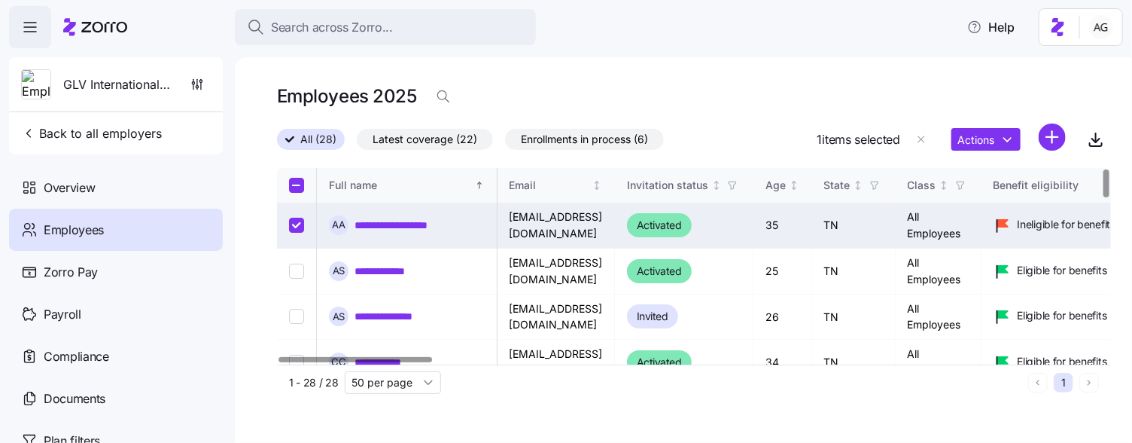
click at [297, 223] on input "Select record 1" at bounding box center [296, 225] width 15 height 15
checkbox input "false"
